Goal: Task Accomplishment & Management: Complete application form

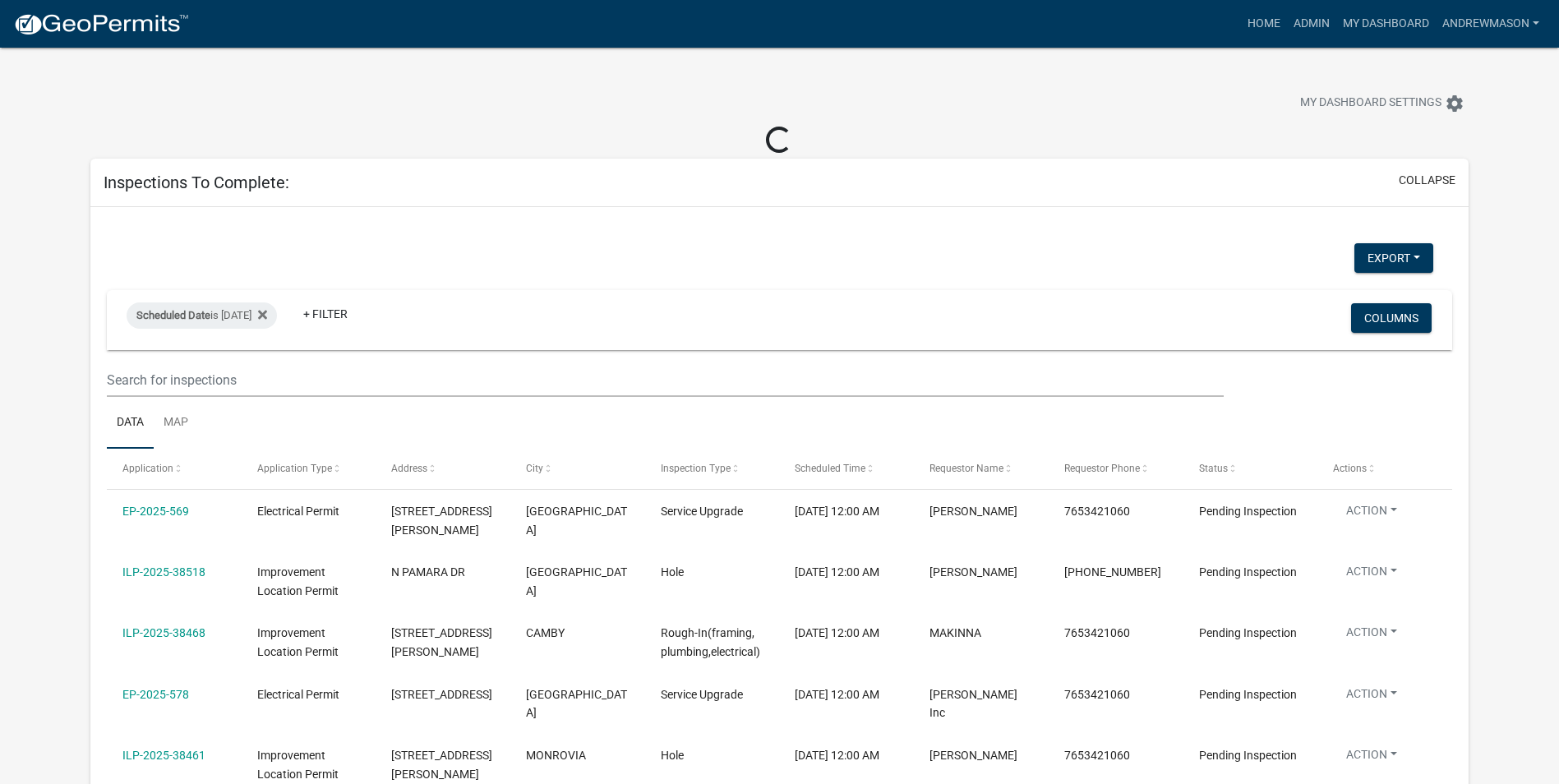
select select "3: 100"
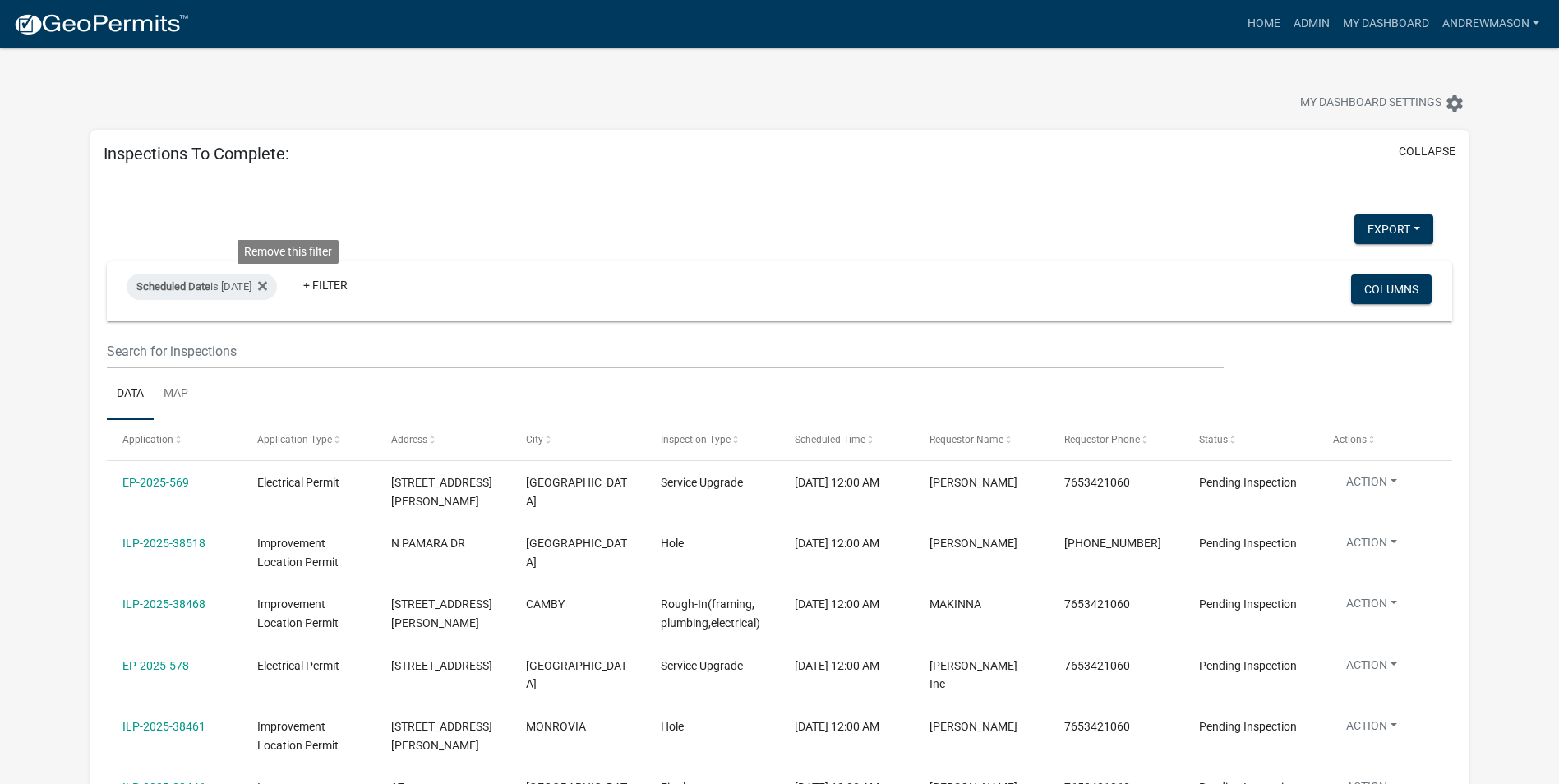
click at [267, 288] on icon at bounding box center [262, 285] width 9 height 13
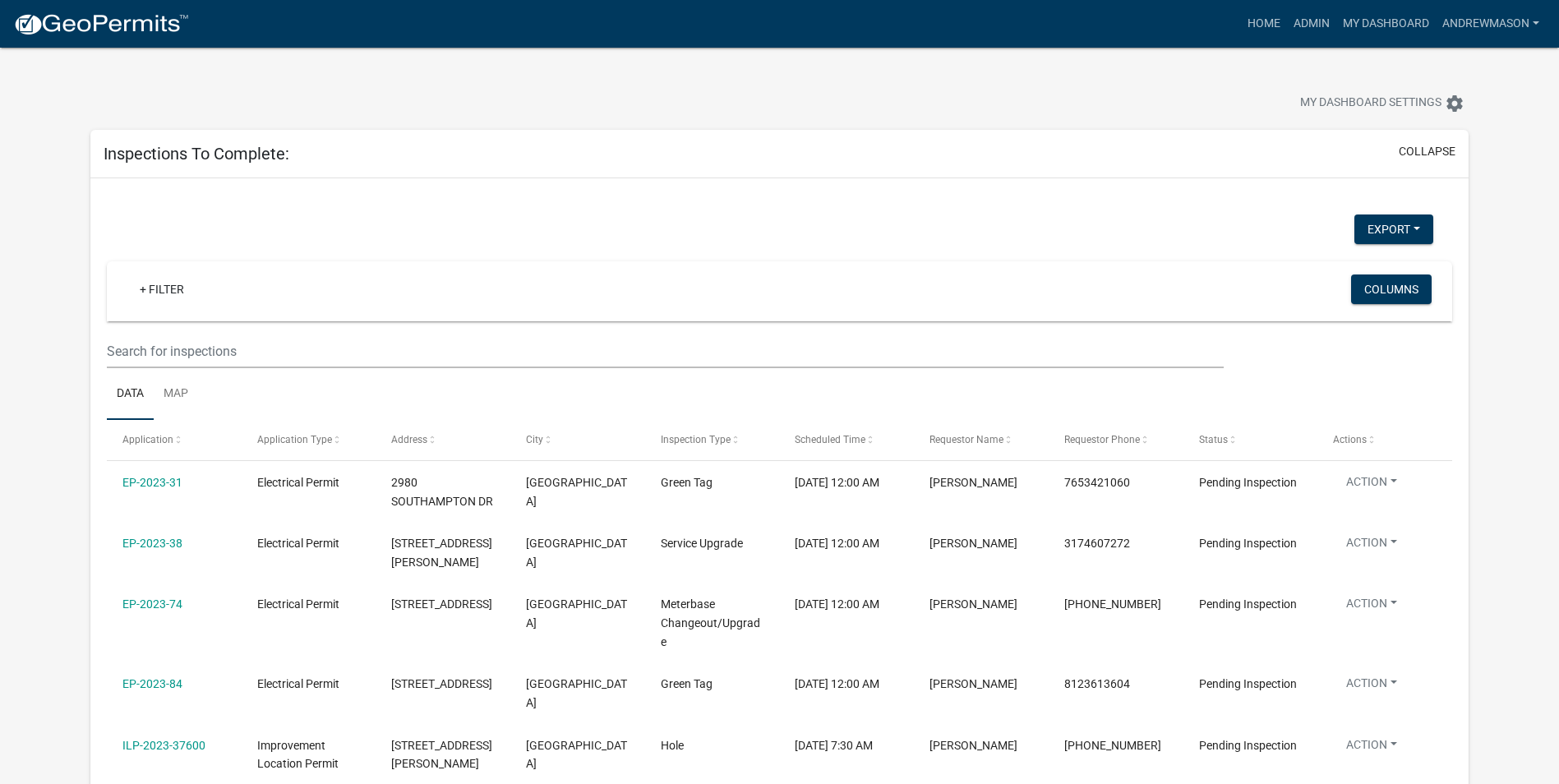
click at [170, 287] on link "+ Filter" at bounding box center [162, 289] width 71 height 29
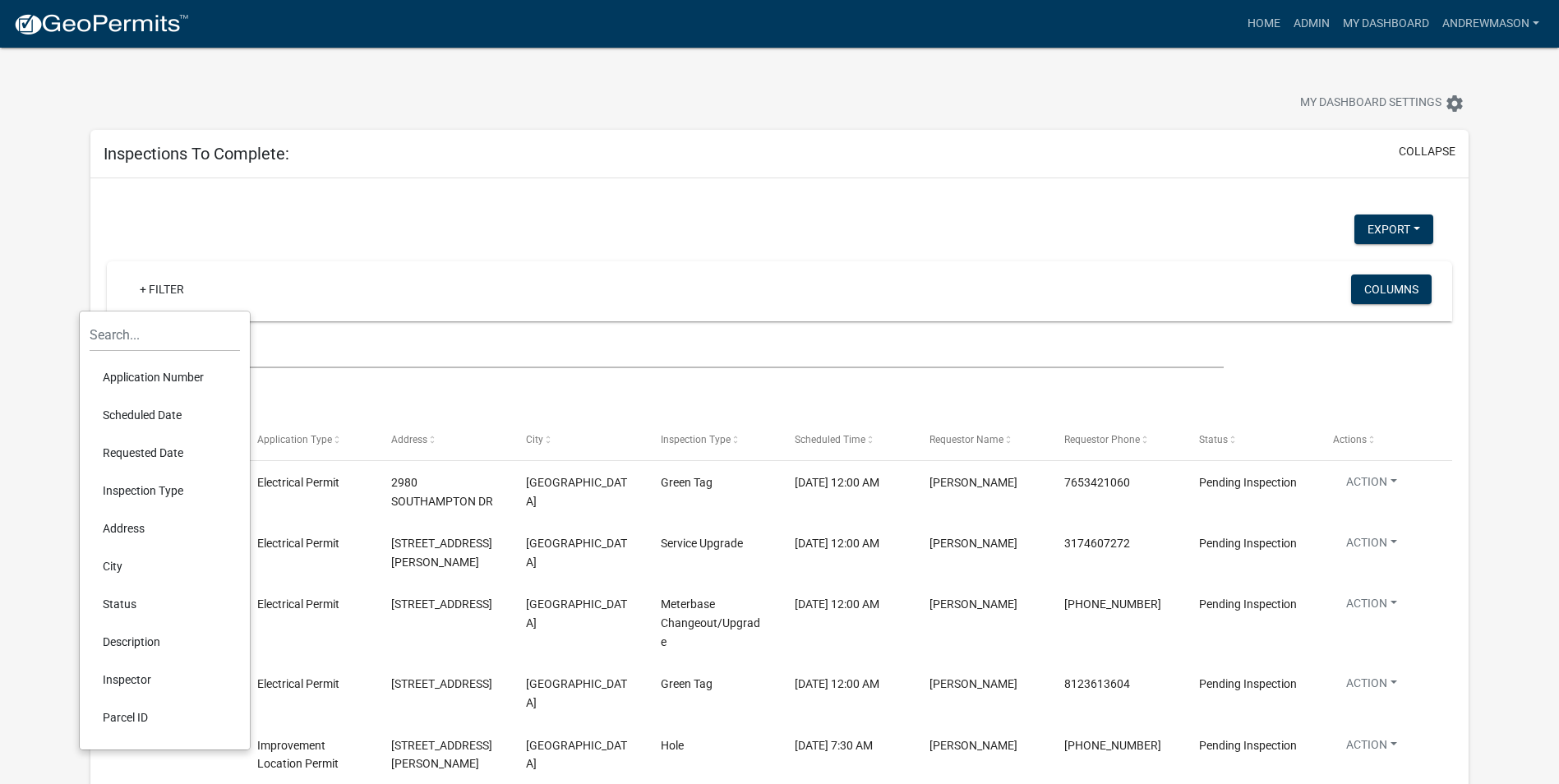
click at [156, 409] on li "Scheduled Date" at bounding box center [165, 415] width 150 height 38
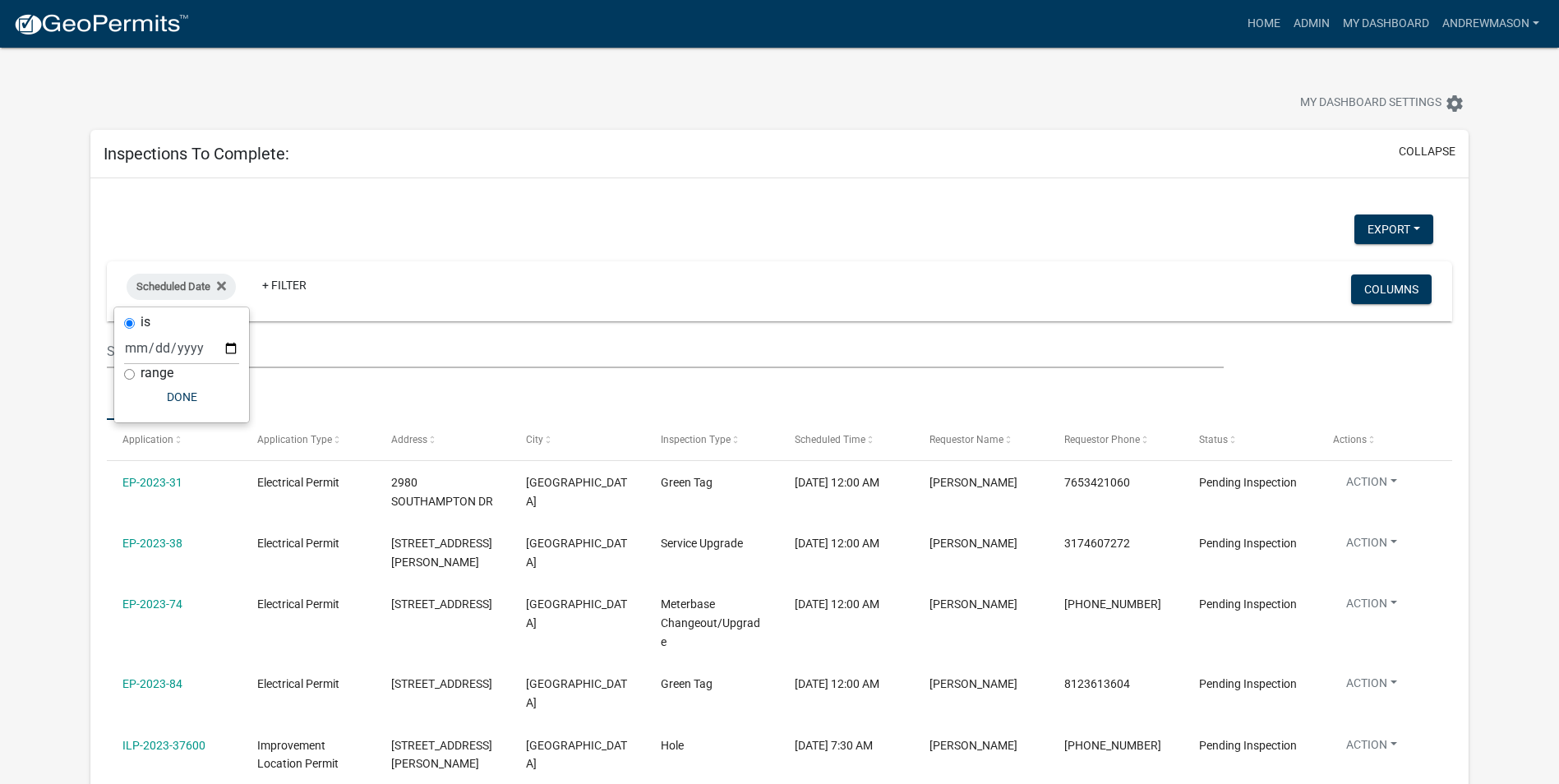
click at [125, 375] on input "range" at bounding box center [129, 374] width 10 height 10
radio input "true"
click at [198, 368] on select "[DATE] [DATE] Current Week Previous Week Current Month Last Month Current Calen…" at bounding box center [236, 365] width 165 height 34
select select "this_1_days"
click at [154, 348] on select "[DATE] [DATE] Current Week Previous Week Current Month Last Month Current Calen…" at bounding box center [236, 365] width 165 height 34
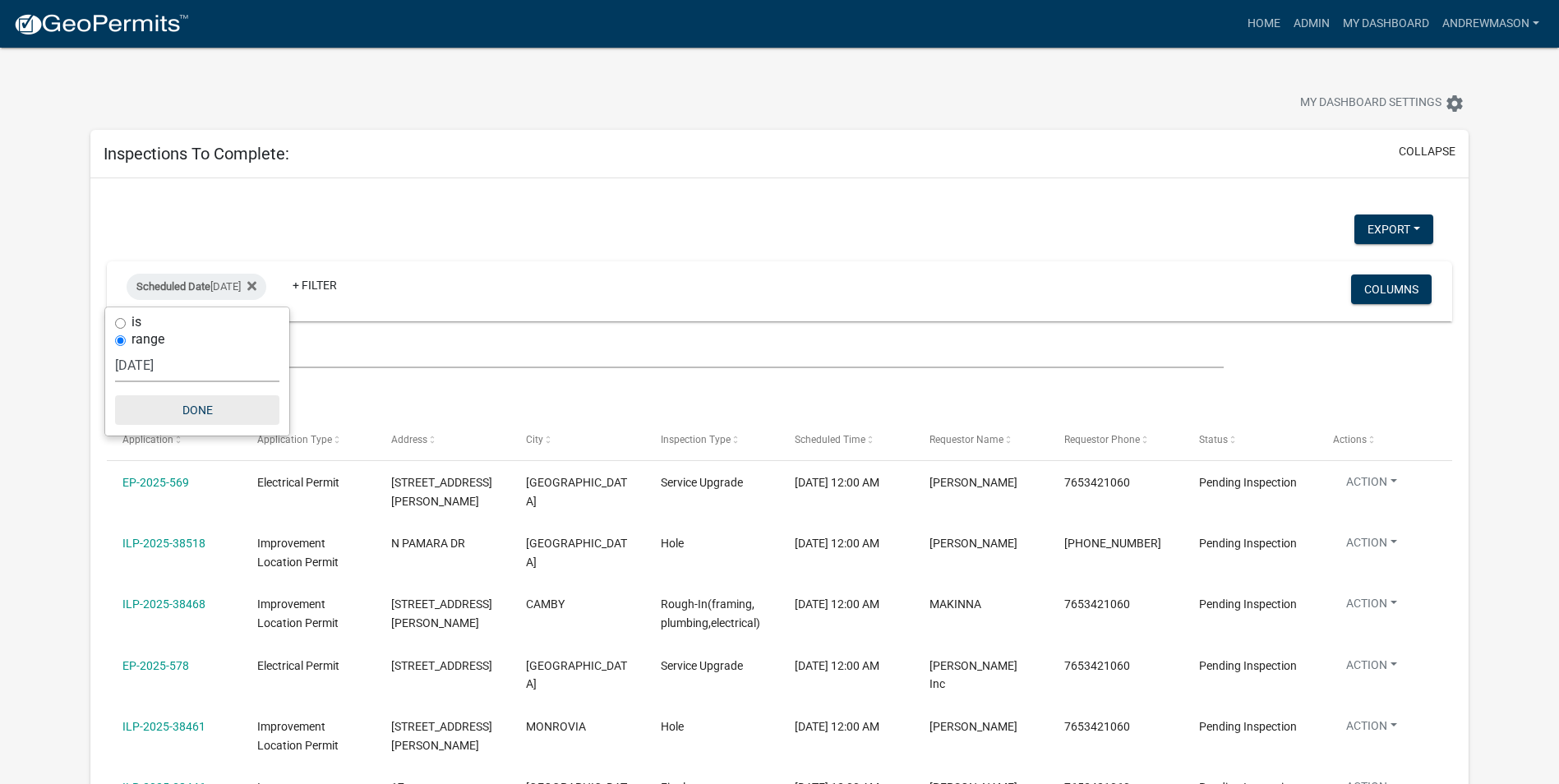
click at [213, 411] on button "Done" at bounding box center [197, 410] width 165 height 29
click at [1314, 23] on link "Admin" at bounding box center [1311, 24] width 49 height 31
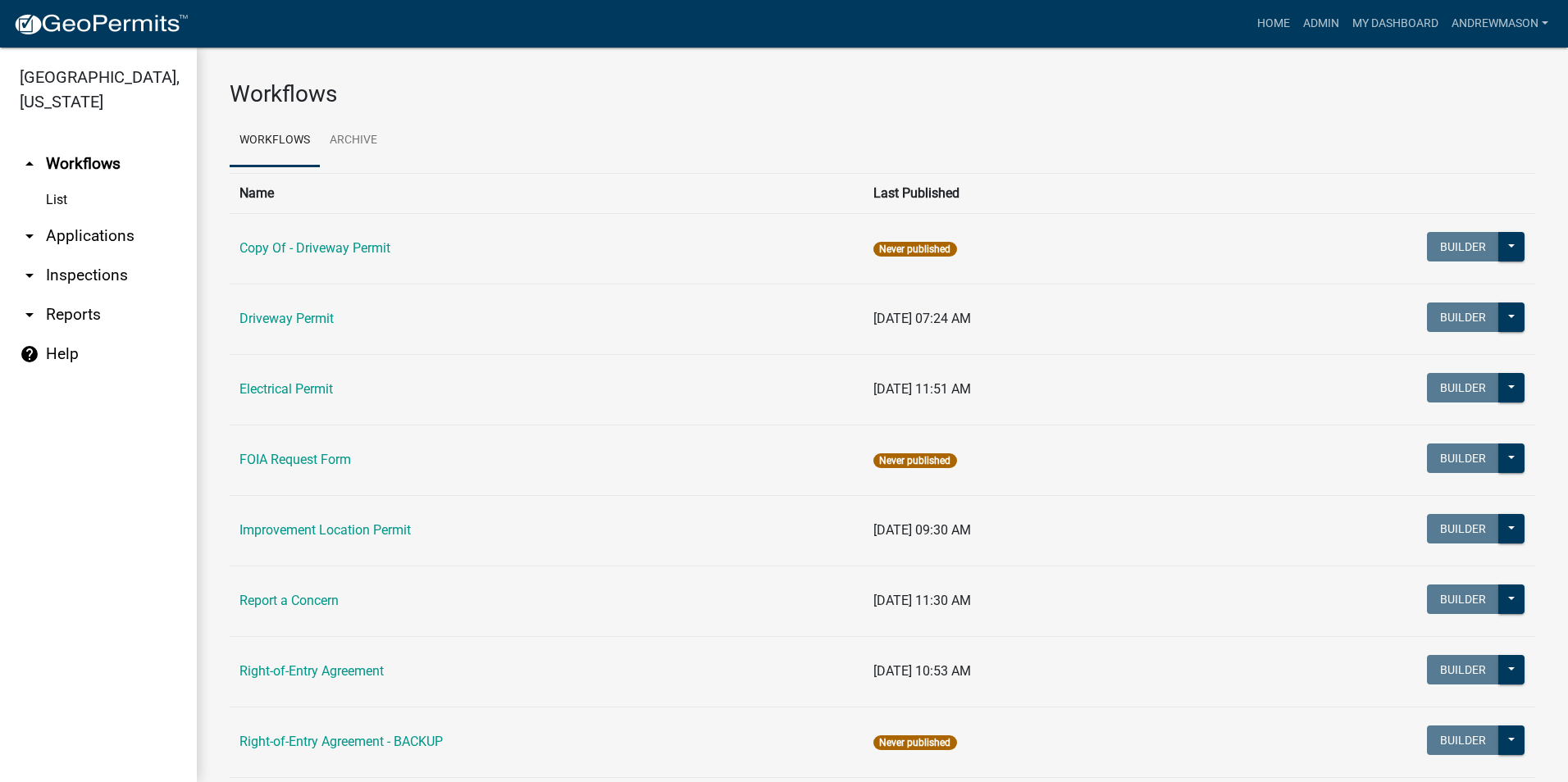
click at [77, 234] on link "arrow_drop_down Applications" at bounding box center [98, 237] width 197 height 40
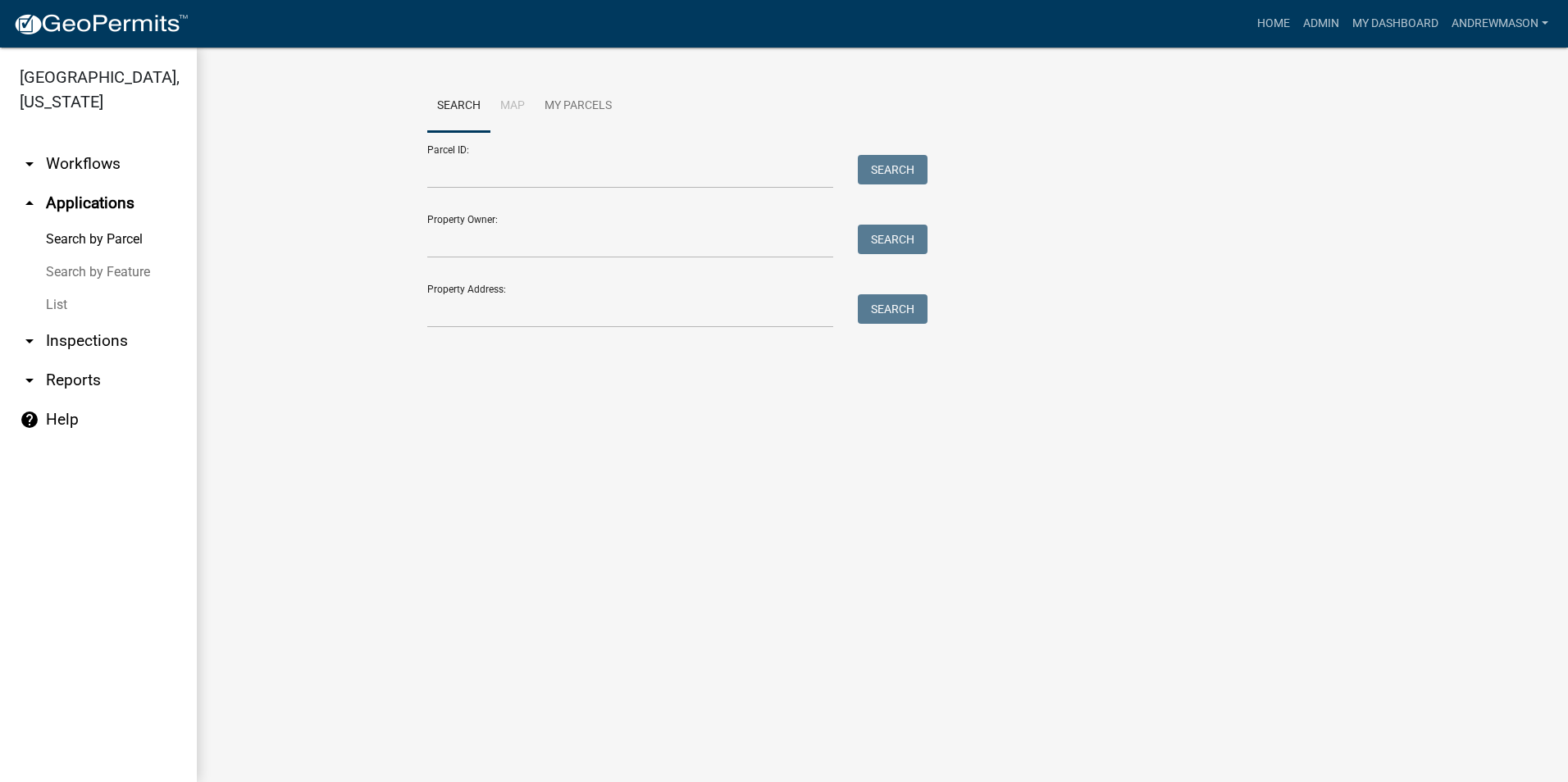
click at [59, 304] on link "List" at bounding box center [98, 305] width 197 height 33
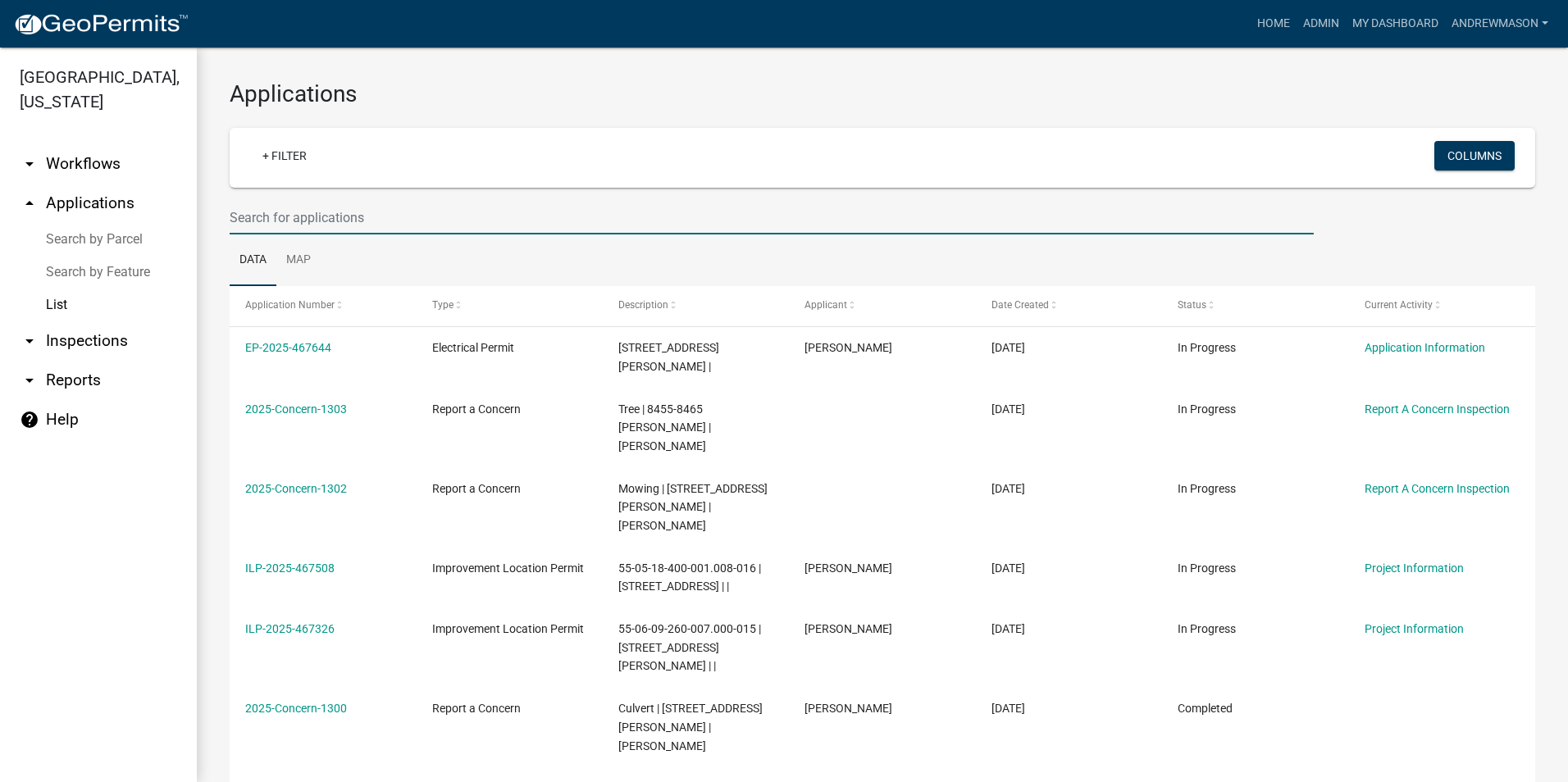
click at [261, 219] on input "text" at bounding box center [772, 217] width 1084 height 34
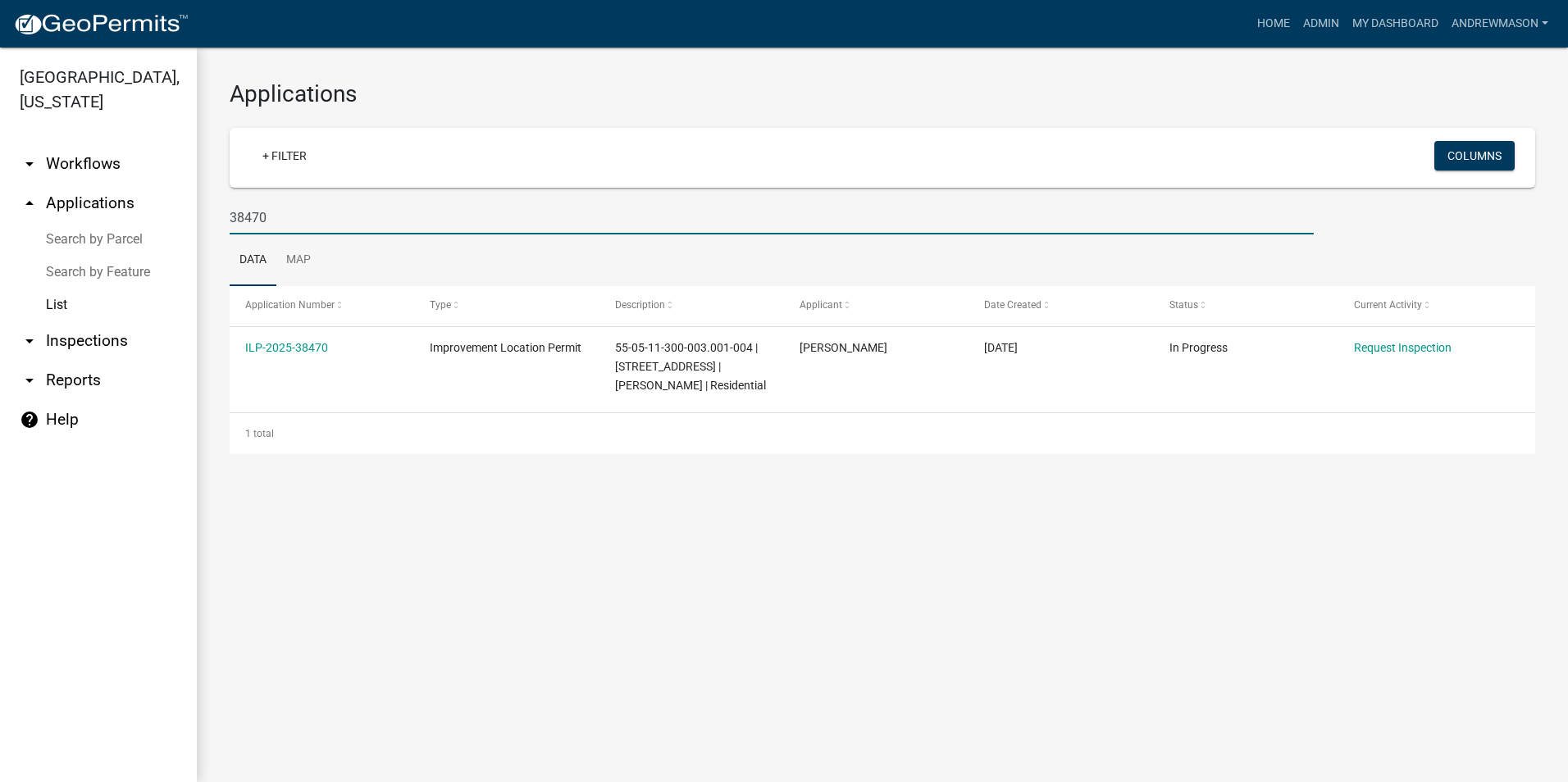
type input "38470"
click at [299, 348] on link "ILP-2025-38470" at bounding box center [287, 347] width 83 height 13
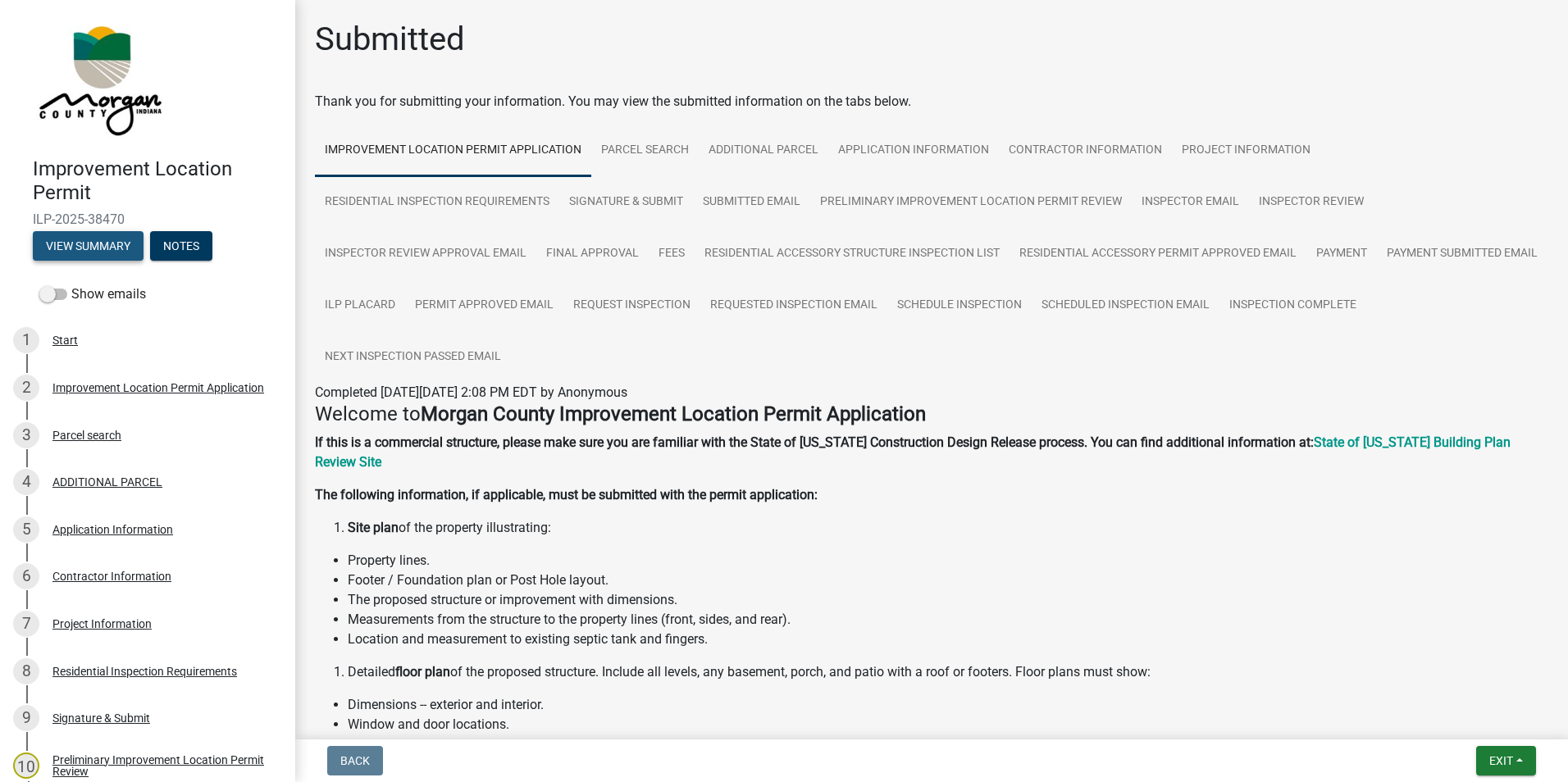
click at [127, 240] on button "View Summary" at bounding box center [88, 246] width 111 height 29
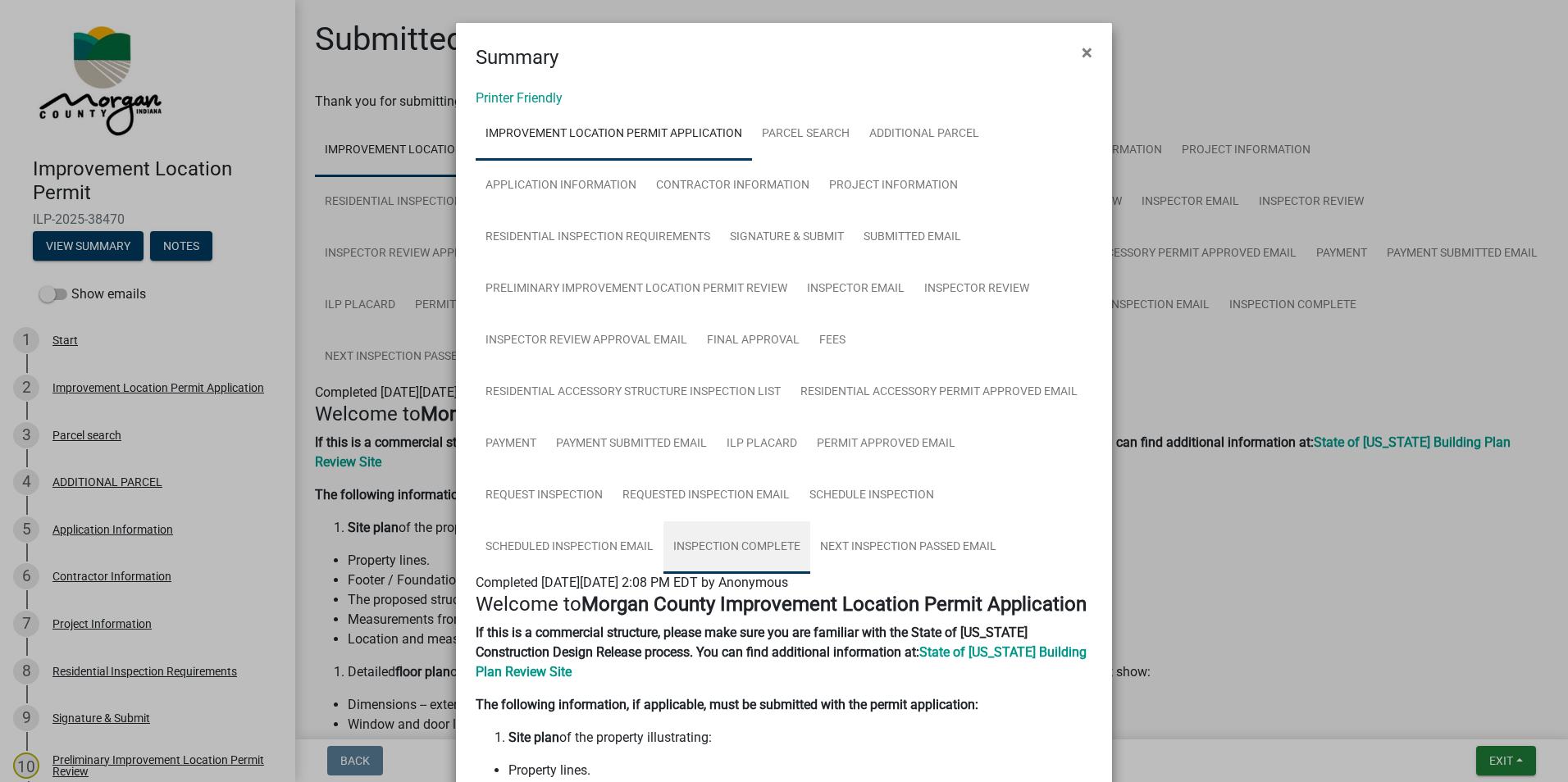
click at [759, 540] on link "Inspection Complete" at bounding box center [737, 547] width 147 height 52
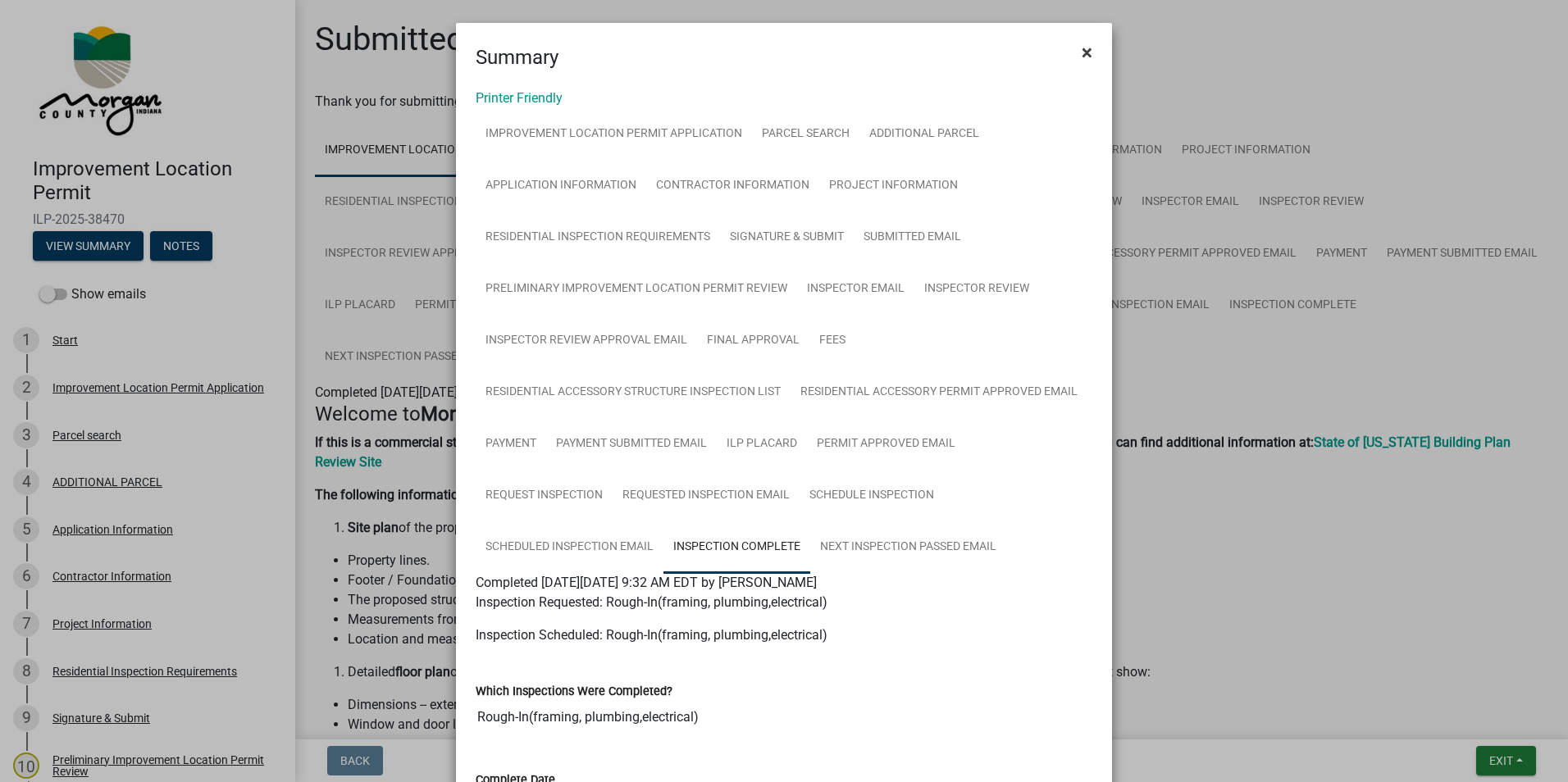
click at [1085, 51] on span "×" at bounding box center [1087, 52] width 10 height 23
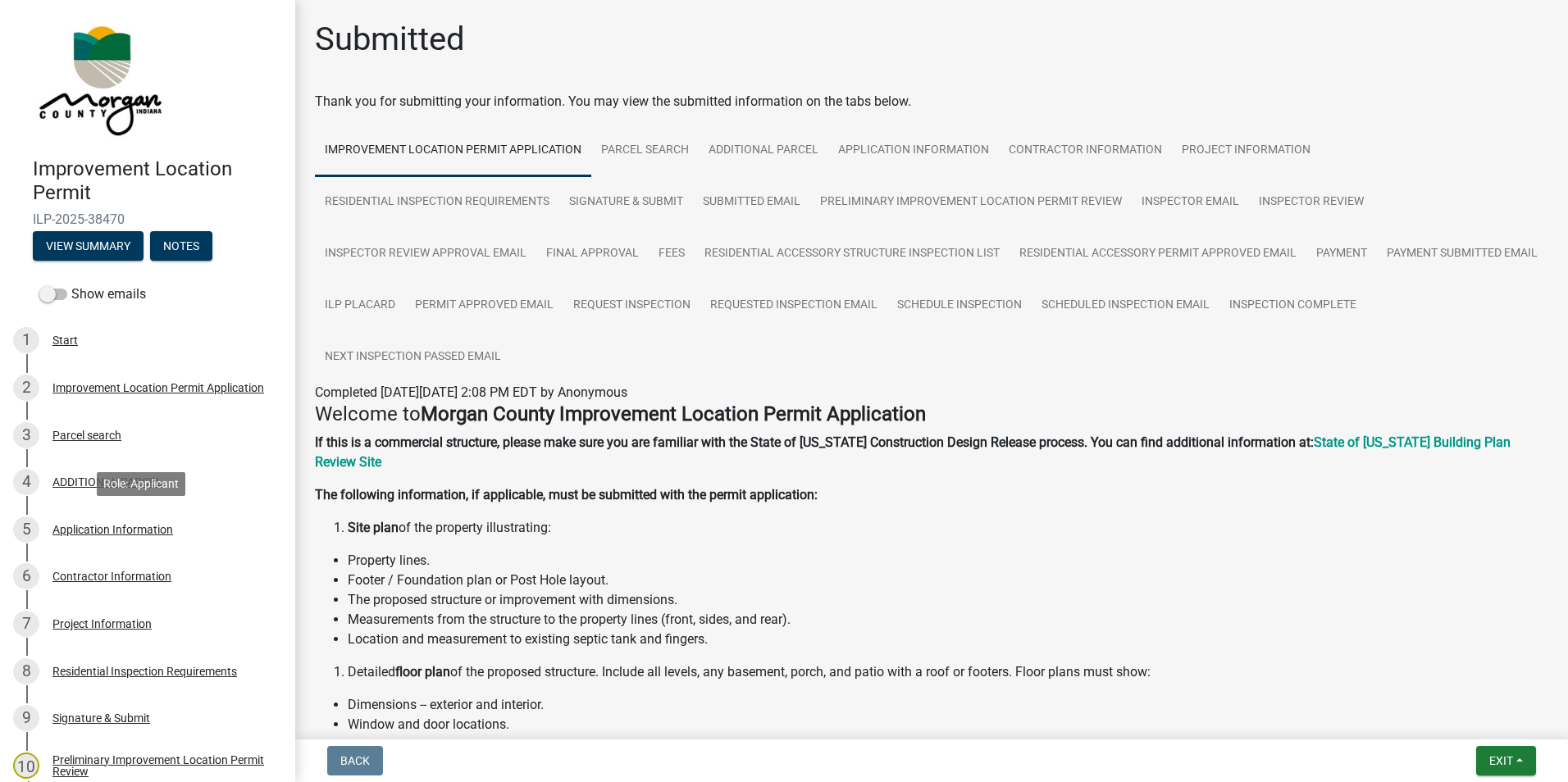
click at [72, 529] on div "Application Information" at bounding box center [113, 529] width 120 height 11
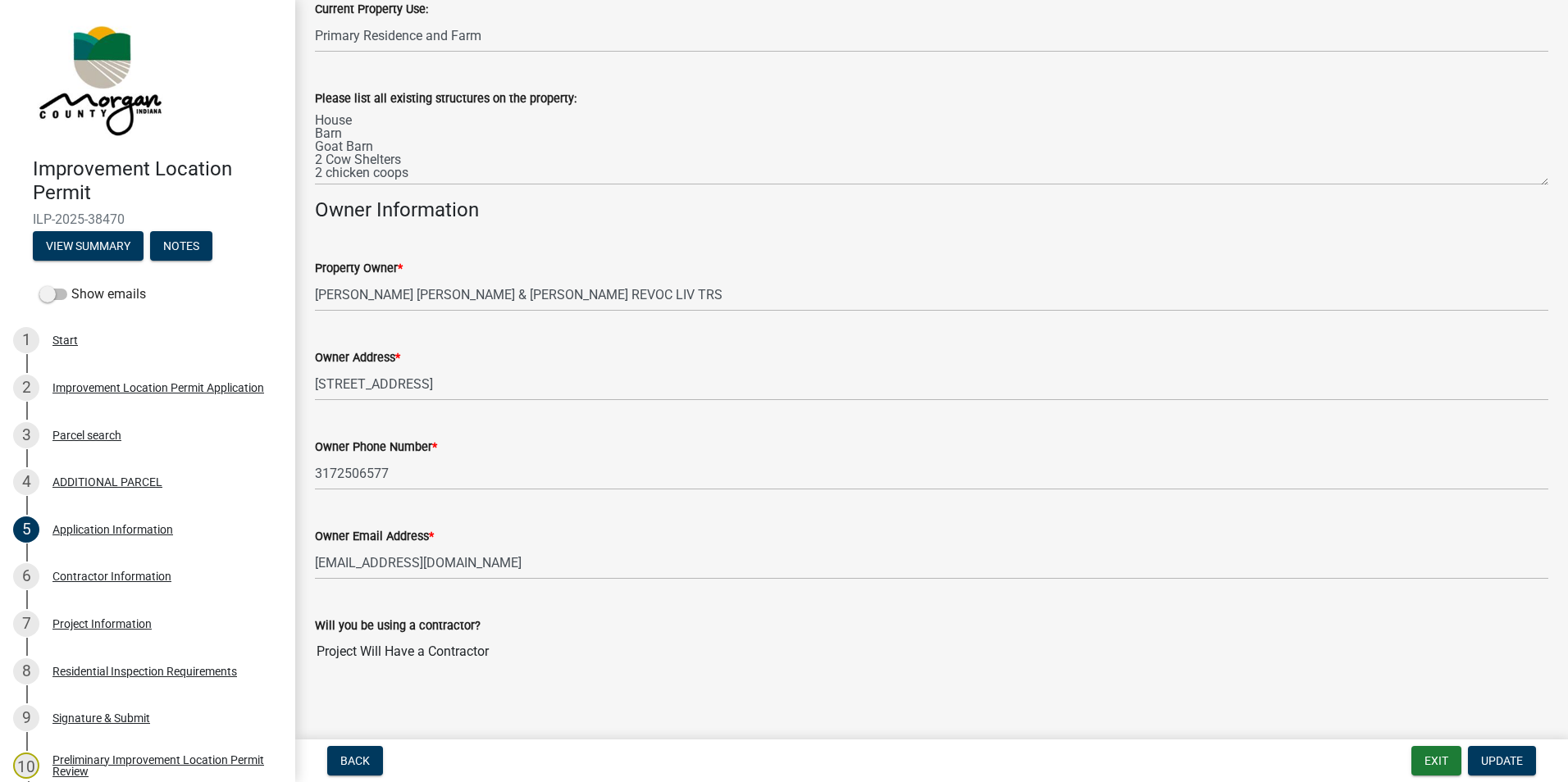
scroll to position [613, 0]
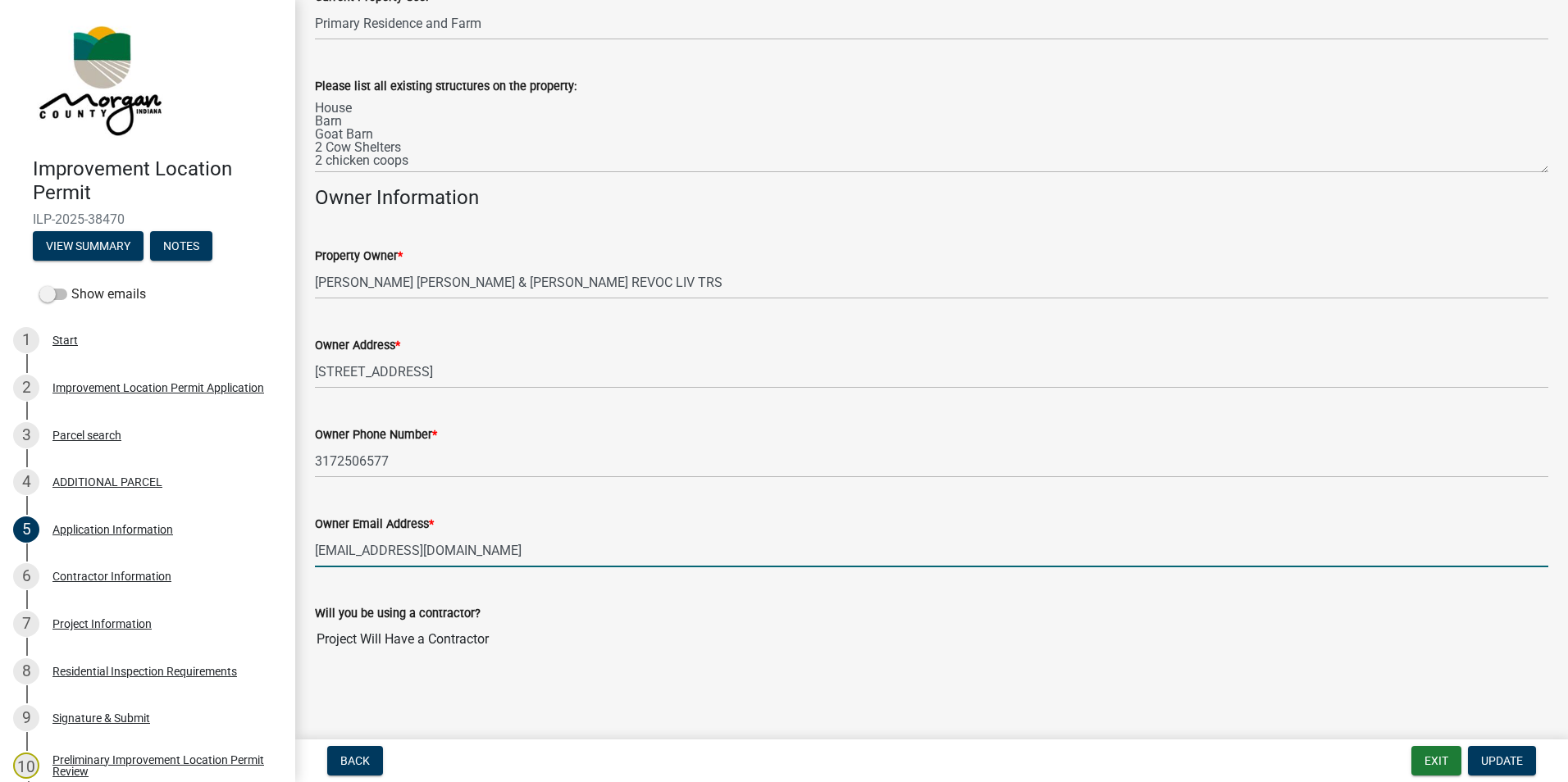
drag, startPoint x: 468, startPoint y: 551, endPoint x: 312, endPoint y: 551, distance: 156.0
click at [312, 551] on div "Owner Email Address * [EMAIL_ADDRESS][DOMAIN_NAME]" at bounding box center [932, 529] width 1258 height 77
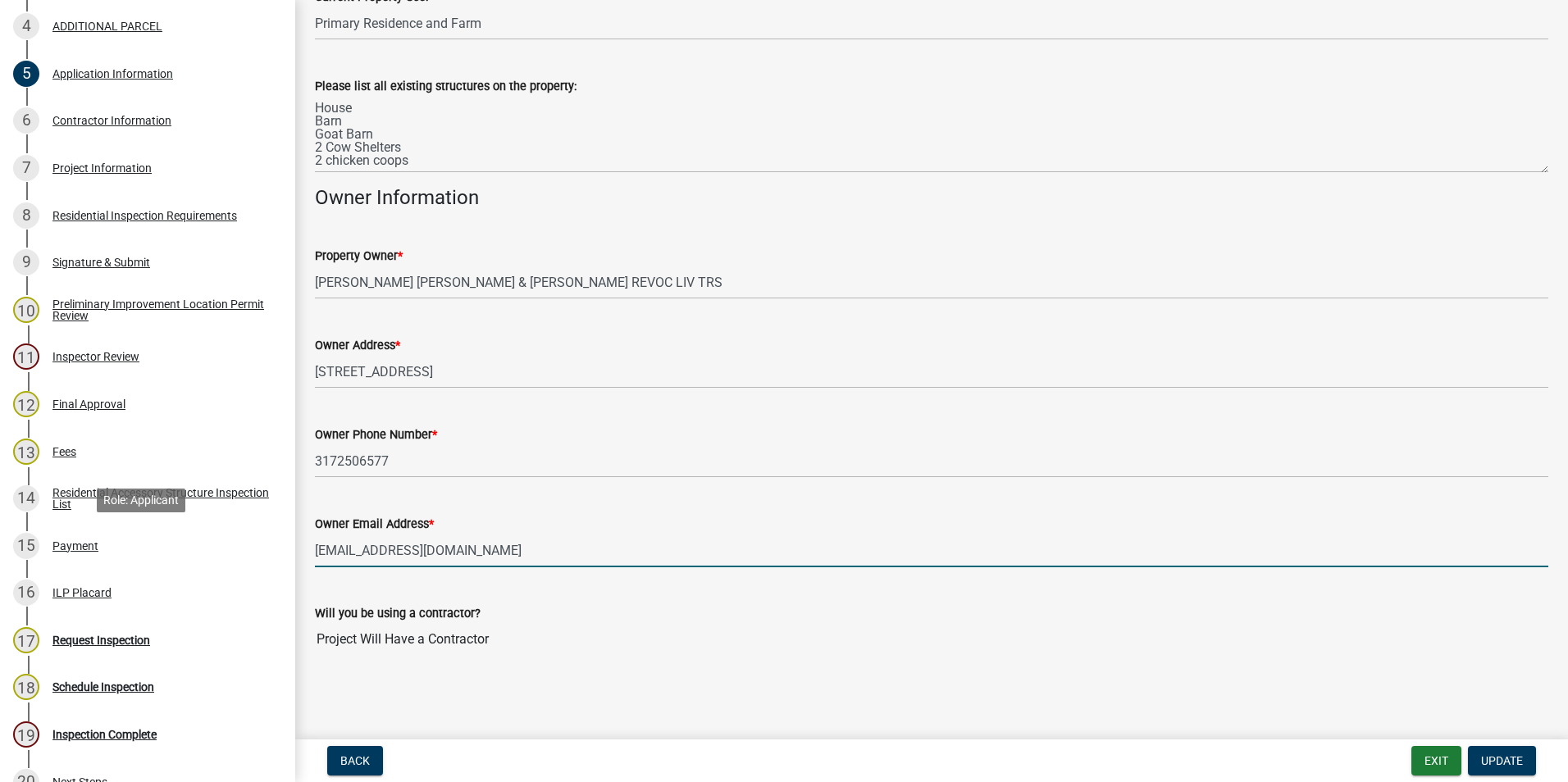
scroll to position [492, 0]
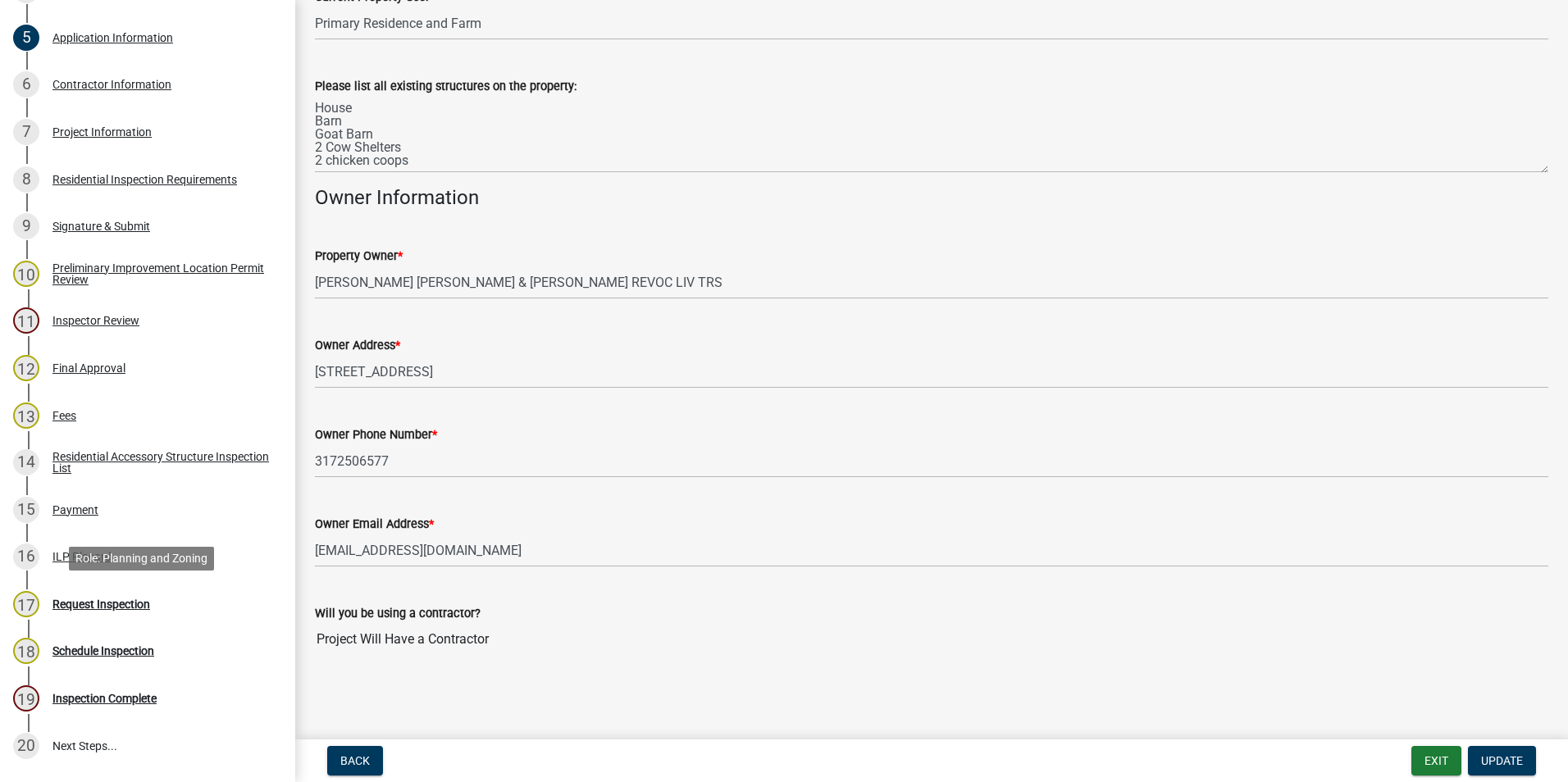
click at [131, 603] on div "Request Inspection" at bounding box center [101, 604] width 97 height 11
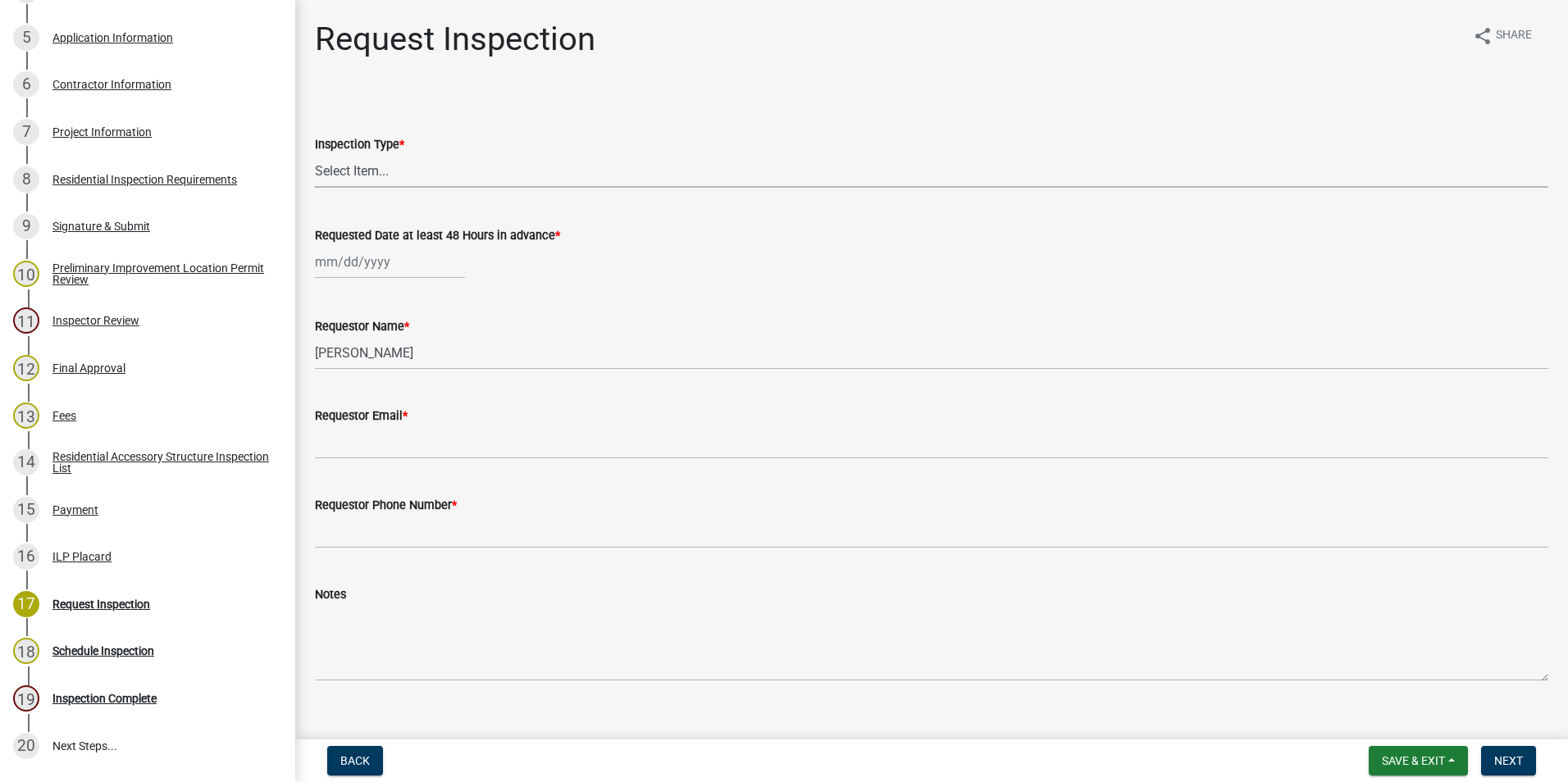
click at [380, 170] on select "Select Item... Footer Hole Bonding Underslab Foundation, Piers, Tie downs Prewa…" at bounding box center [931, 170] width 1233 height 34
click at [315, 154] on select "Select Item... Footer Hole Bonding Underslab Foundation, Piers, Tie downs Prewa…" at bounding box center [931, 170] width 1233 height 34
select select "8bc80921-990f-4e6f-b8dc-19410b3d3d88"
click at [348, 263] on div at bounding box center [390, 262] width 150 height 34
click at [435, 424] on div "22" at bounding box center [436, 428] width 26 height 26
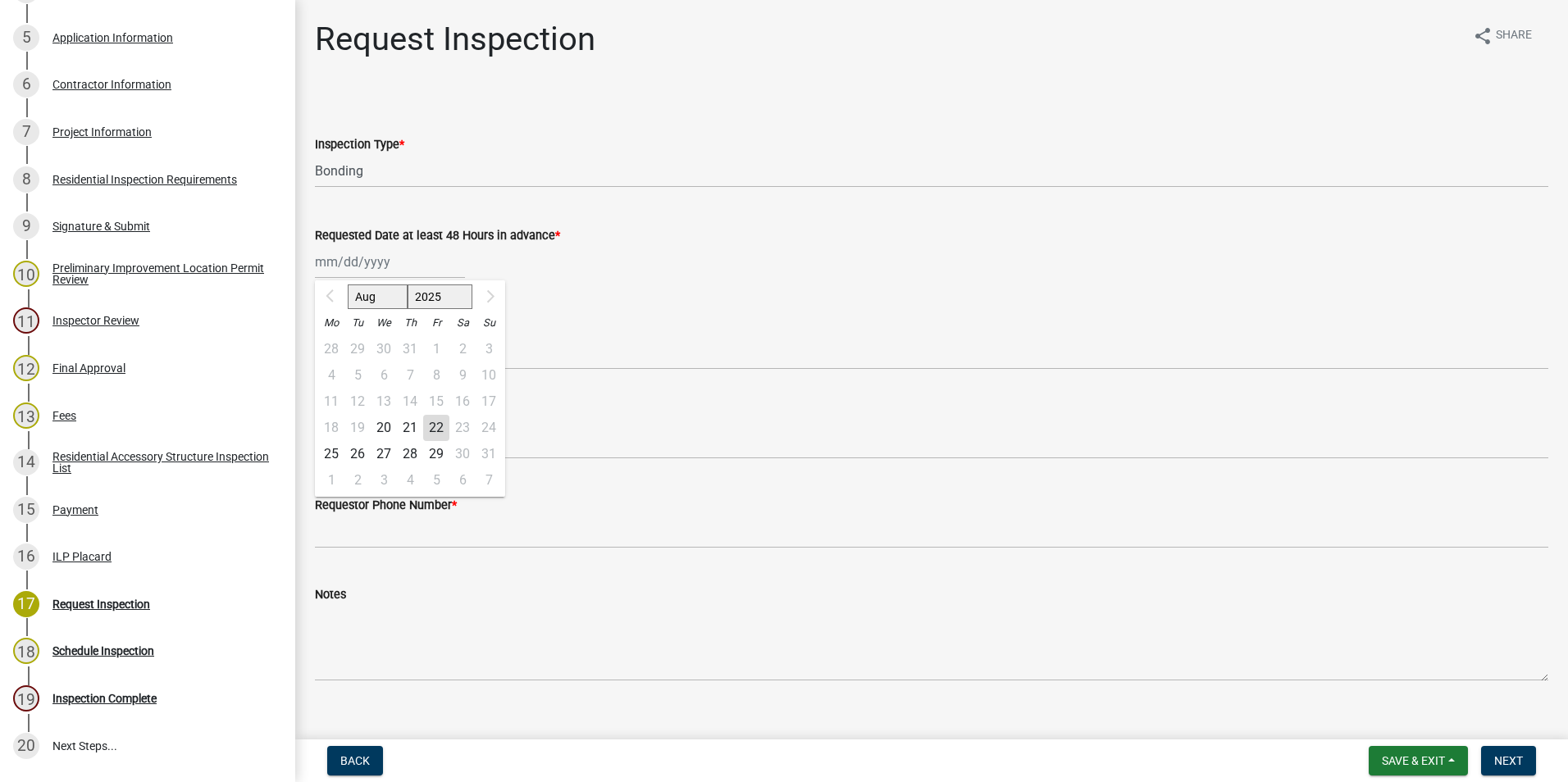
type input "[DATE]"
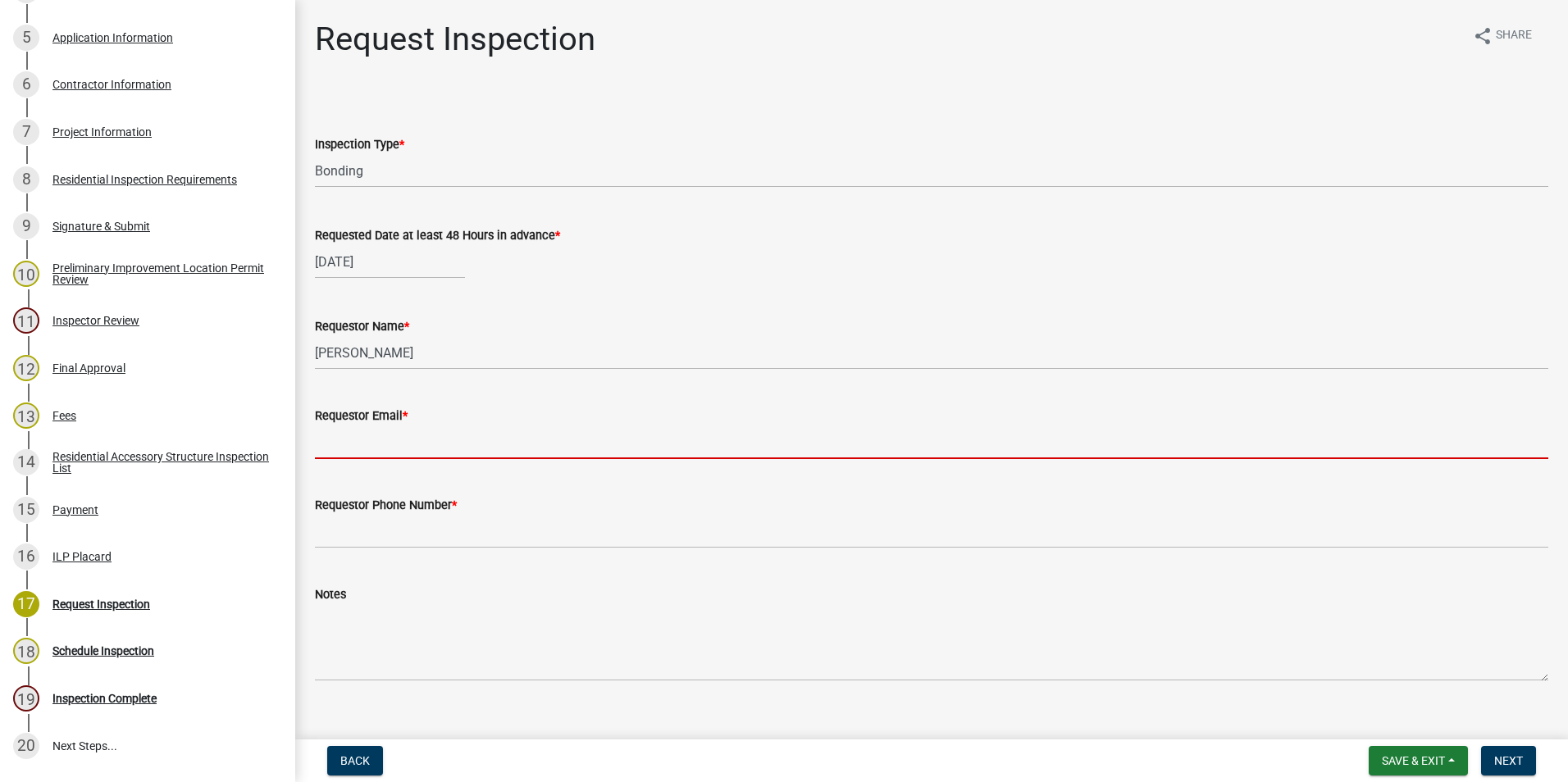
click at [360, 444] on input "Requestor Email *" at bounding box center [931, 441] width 1233 height 34
paste input "[EMAIL_ADDRESS][DOMAIN_NAME]"
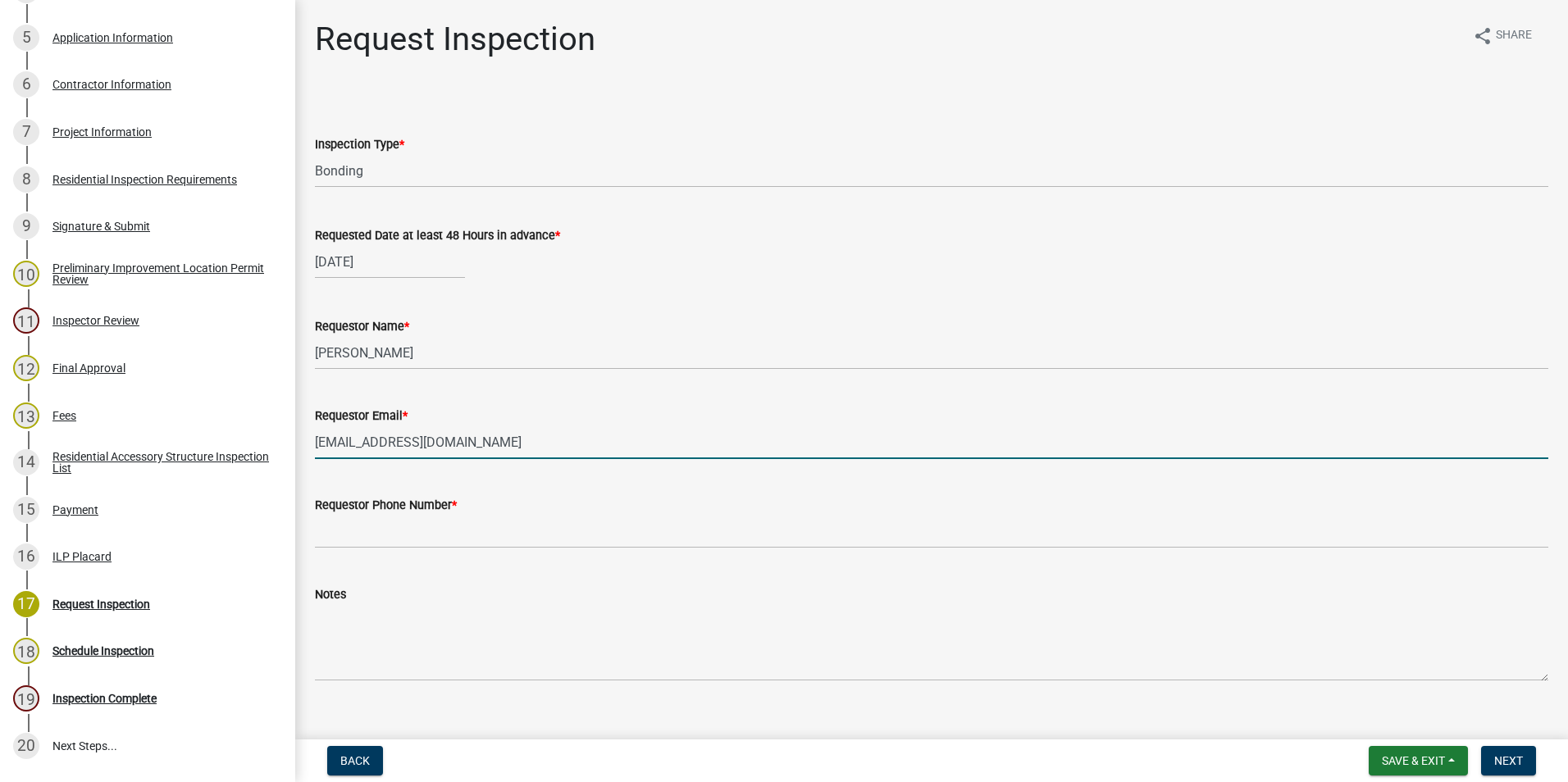
type input "[EMAIL_ADDRESS][DOMAIN_NAME]"
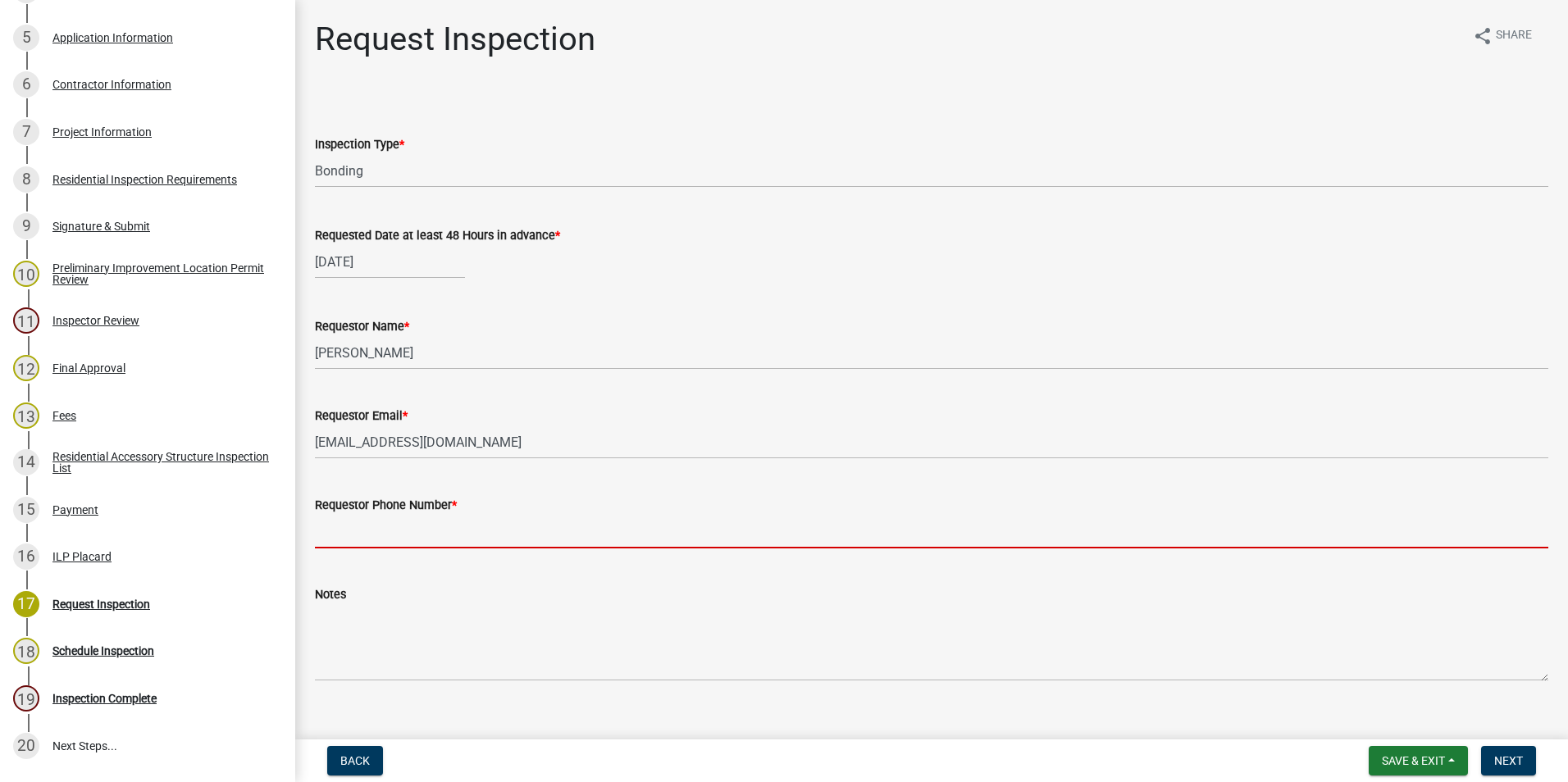
click at [378, 533] on input "Requestor Phone Number *" at bounding box center [931, 531] width 1233 height 34
type input "7653421060"
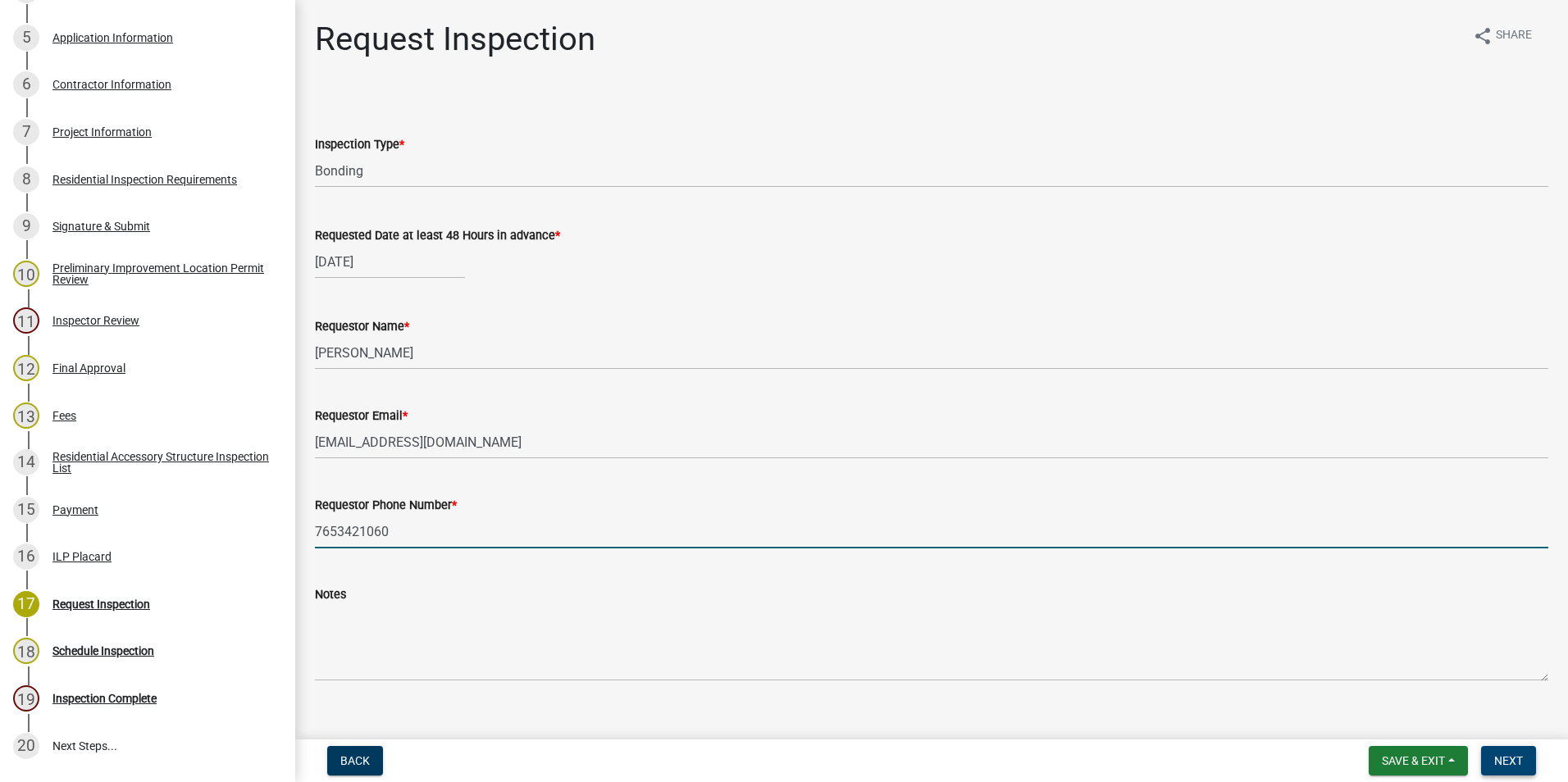
click at [1521, 754] on span "Next" at bounding box center [1508, 760] width 28 height 13
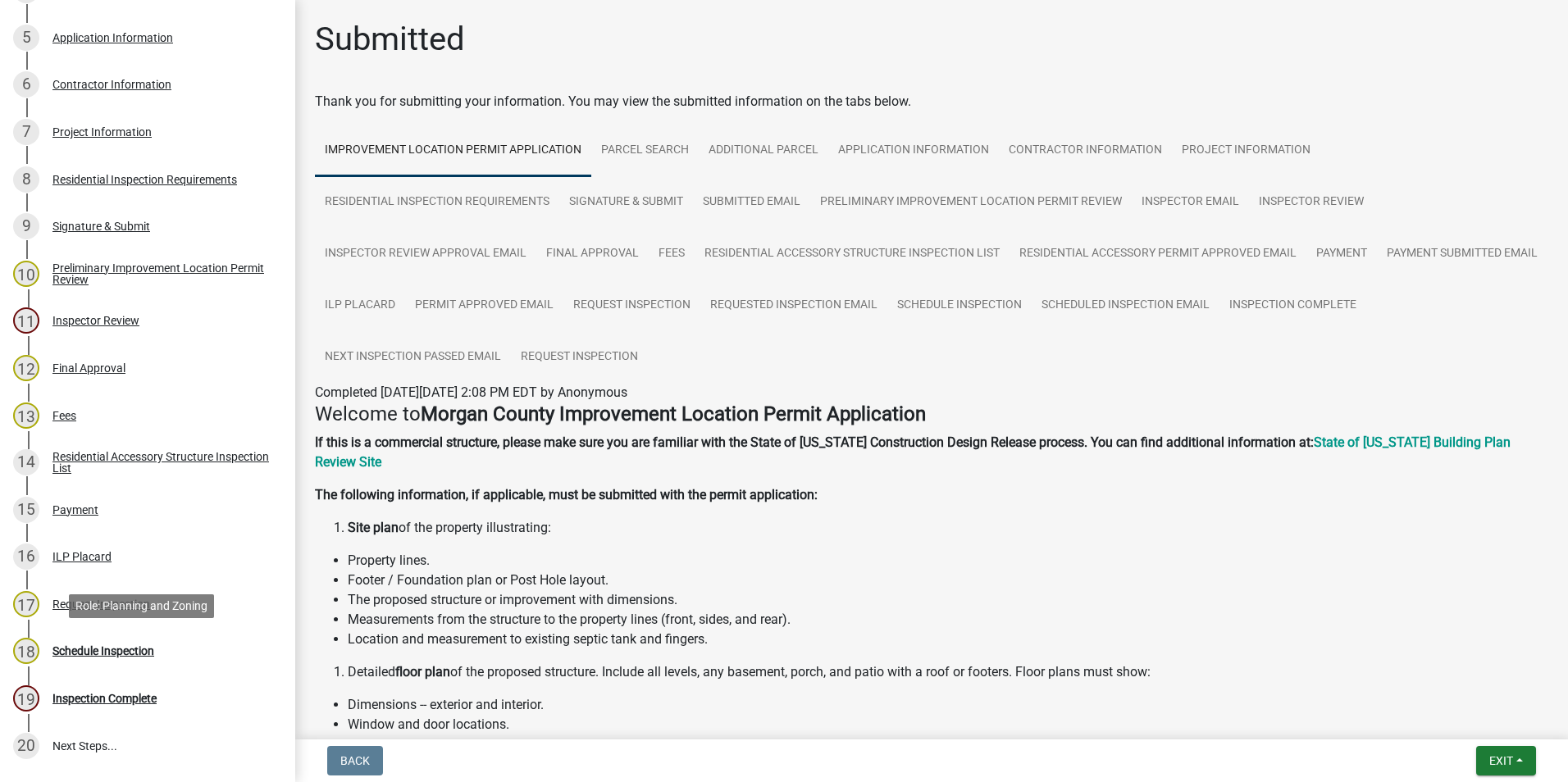
click at [77, 650] on div "Schedule Inspection" at bounding box center [103, 650] width 102 height 11
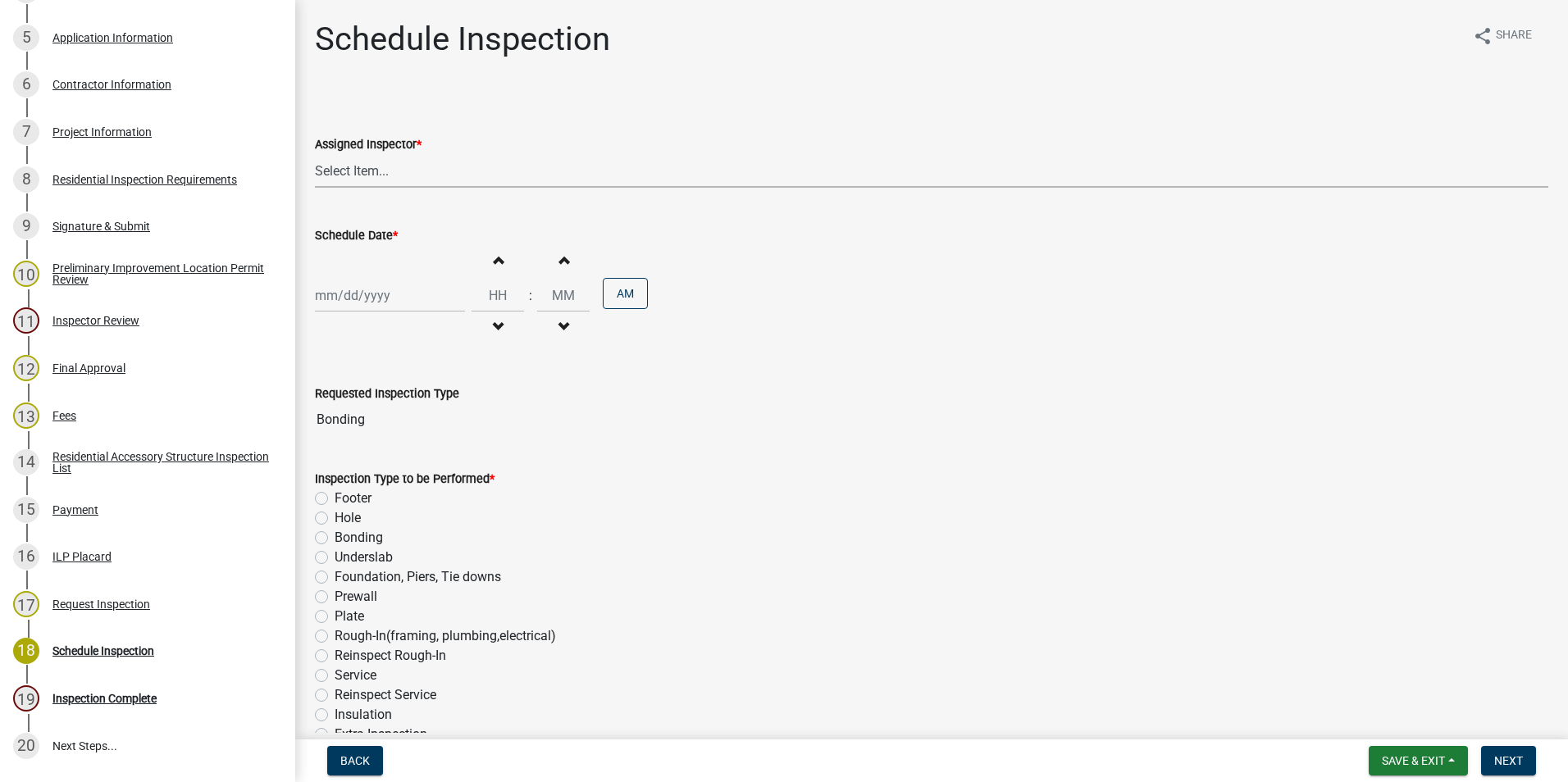
click at [366, 177] on select "Select Item... [PERSON_NAME] ([PERSON_NAME]) AndrewMason ([PERSON_NAME])" at bounding box center [931, 170] width 1233 height 34
select select "47d75678-cf87-418f-879d-88d5340f2bcb"
click at [315, 154] on select "Select Item... [PERSON_NAME] ([PERSON_NAME]) AndrewMason ([PERSON_NAME])" at bounding box center [931, 170] width 1233 height 34
click at [368, 289] on div at bounding box center [390, 295] width 150 height 34
select select "8"
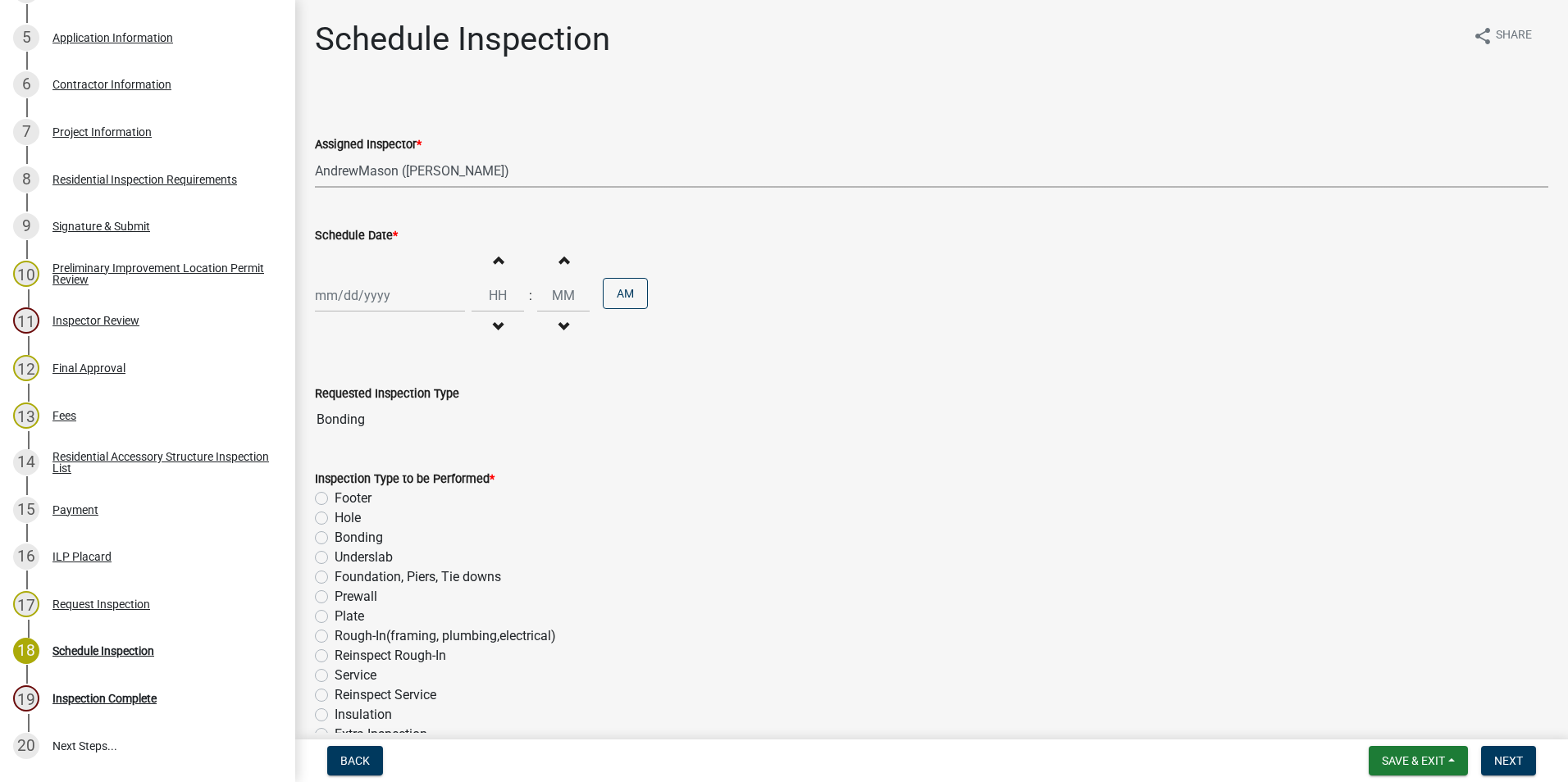
select select "2025"
click at [433, 464] on div "22" at bounding box center [436, 461] width 26 height 26
type input "[DATE]"
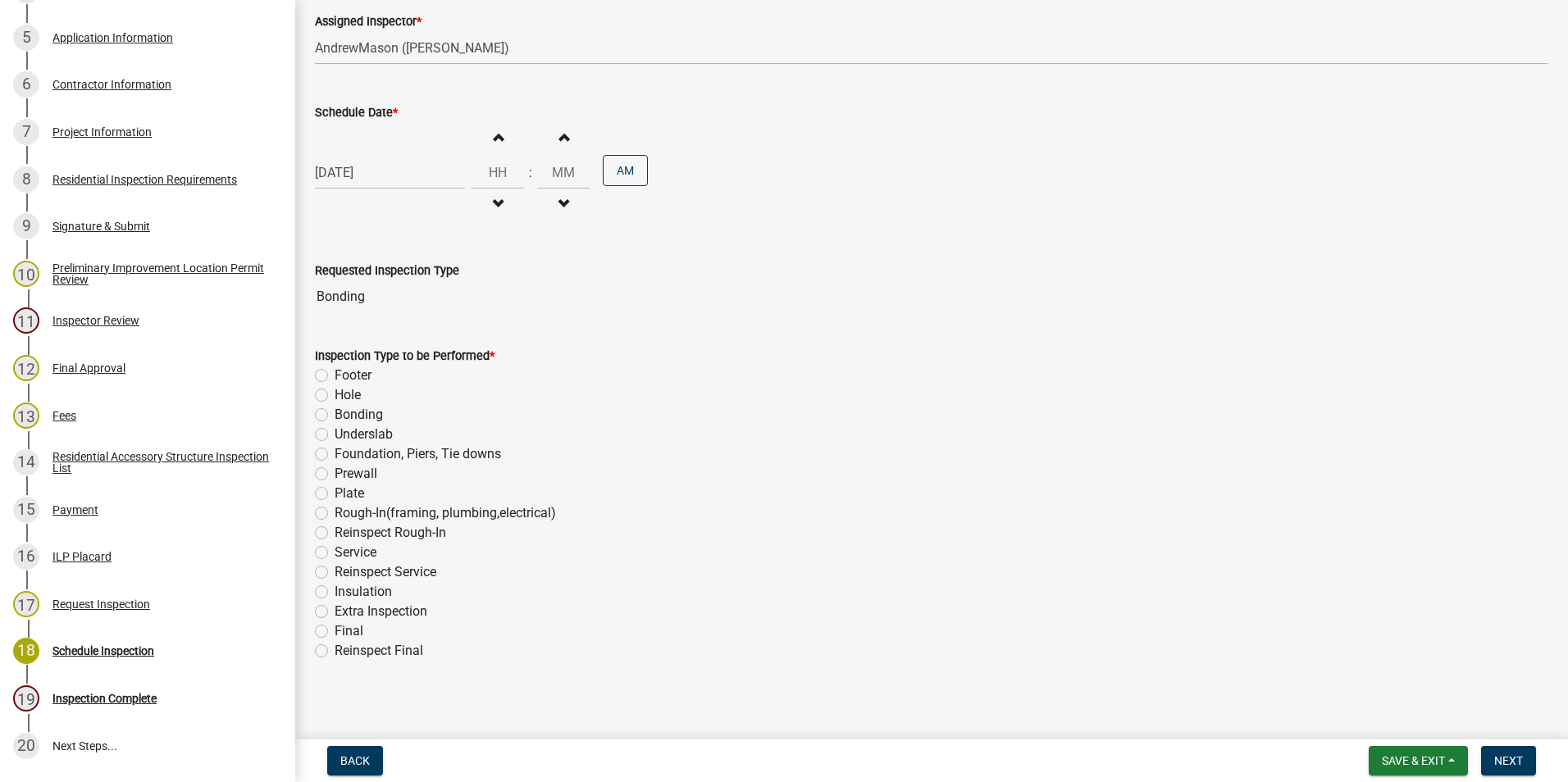
scroll to position [130, 0]
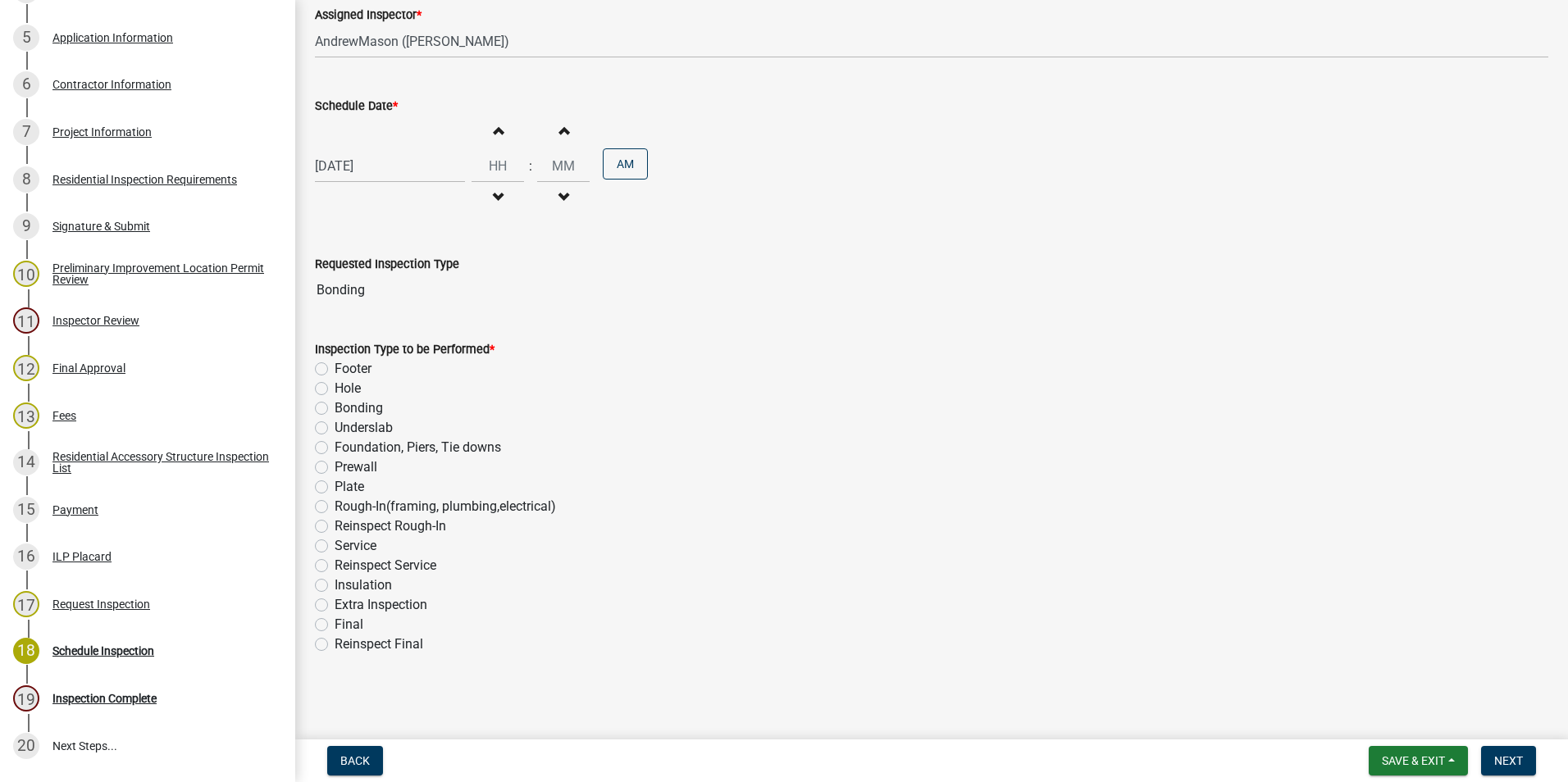
click at [335, 408] on label "Bonding" at bounding box center [359, 408] width 48 height 20
click at [335, 408] on input "Bonding" at bounding box center [340, 403] width 10 height 10
radio input "true"
click at [1490, 758] on button "Next" at bounding box center [1509, 760] width 55 height 29
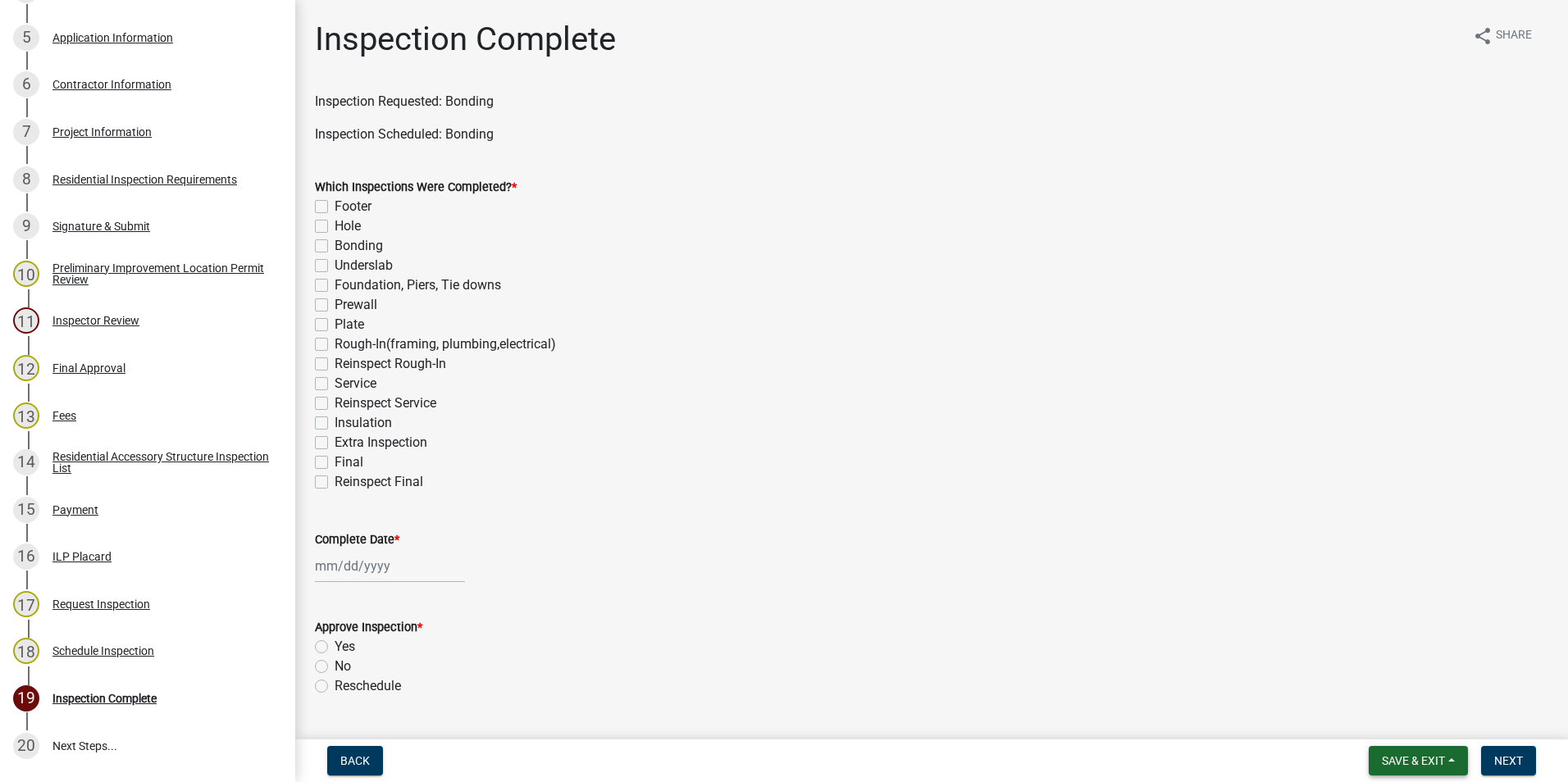
click at [1440, 754] on span "Save & Exit" at bounding box center [1412, 760] width 63 height 13
click at [1428, 718] on button "Save & Exit" at bounding box center [1402, 718] width 131 height 40
